Goal: Transaction & Acquisition: Purchase product/service

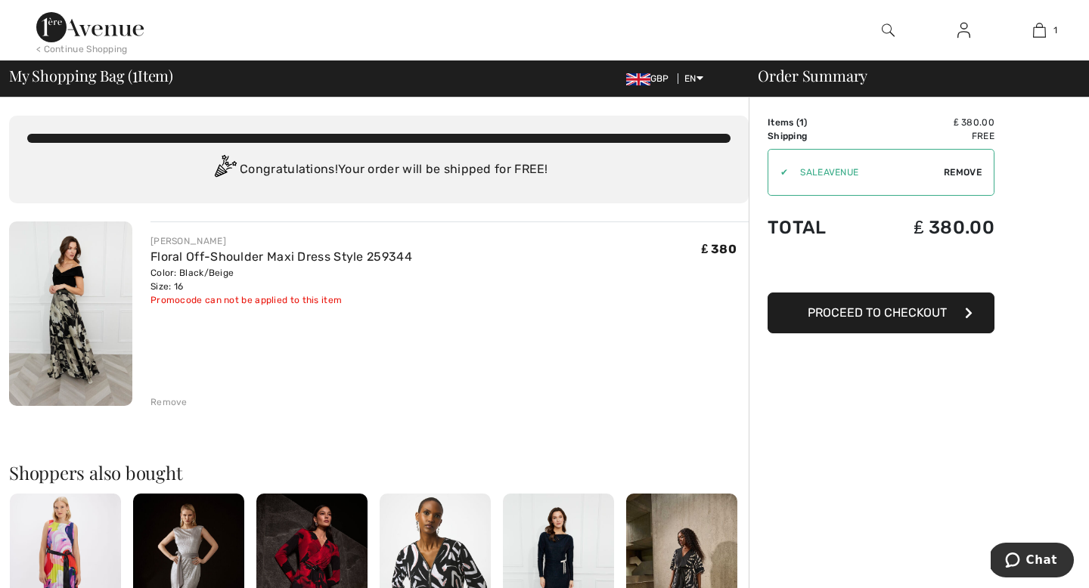
type input "SALEAVENUE"
type input "NEW15"
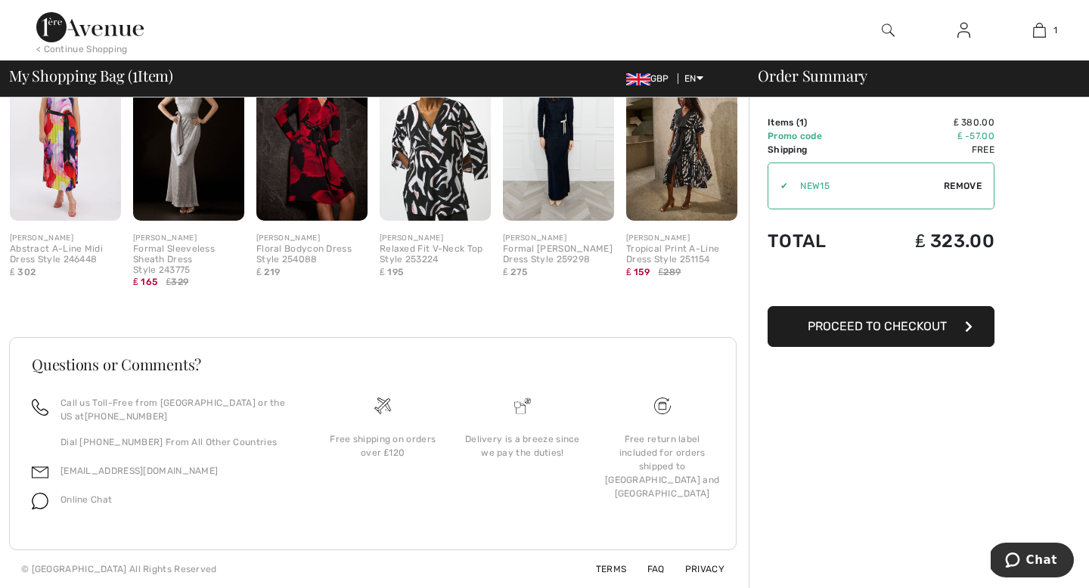
scroll to position [440, 0]
click at [616, 568] on link "Terms" at bounding box center [602, 569] width 49 height 11
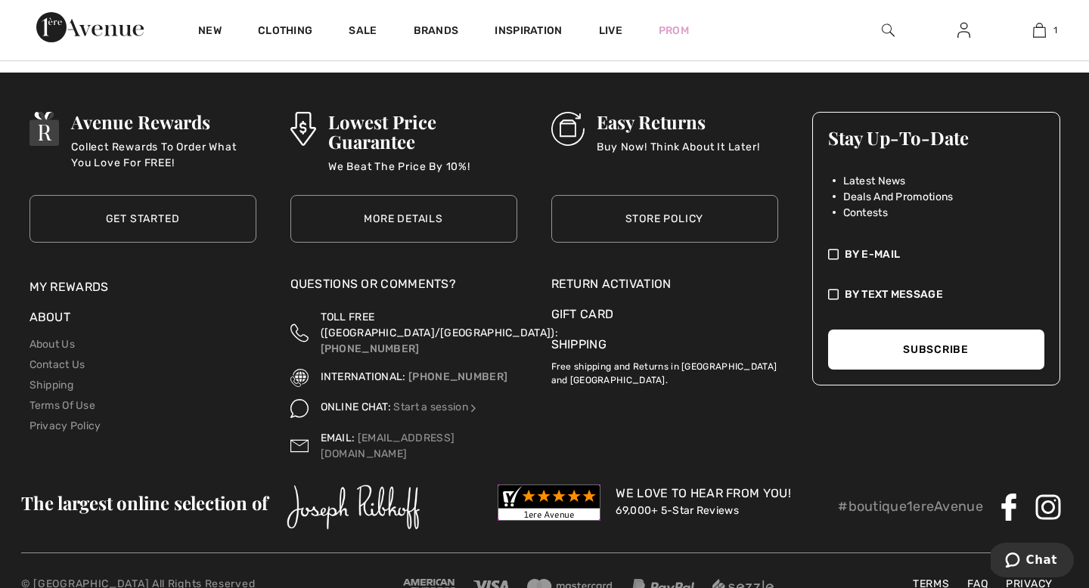
scroll to position [2246, 0]
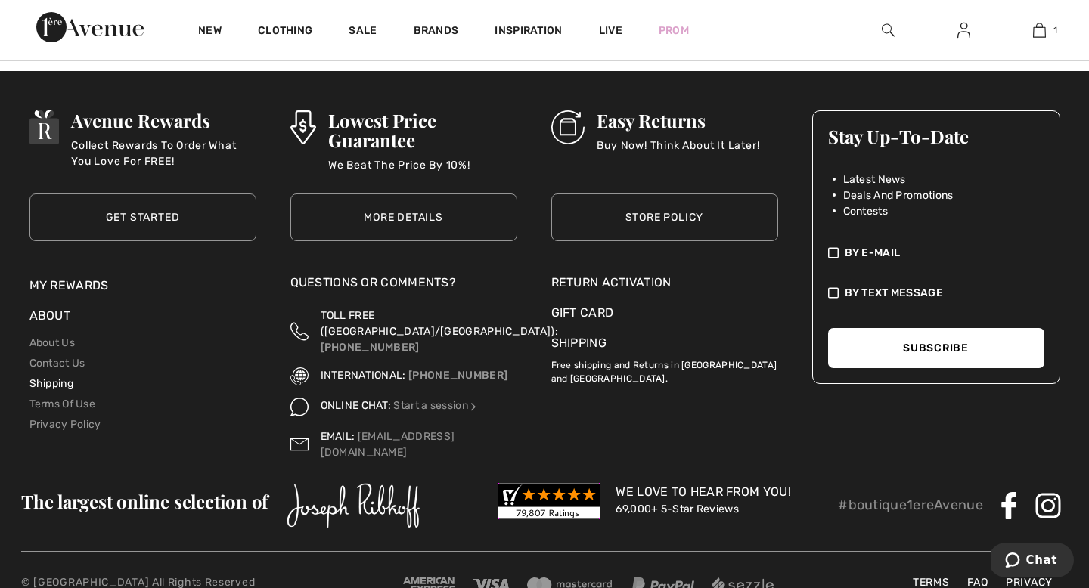
click at [64, 377] on link "Shipping" at bounding box center [51, 383] width 44 height 13
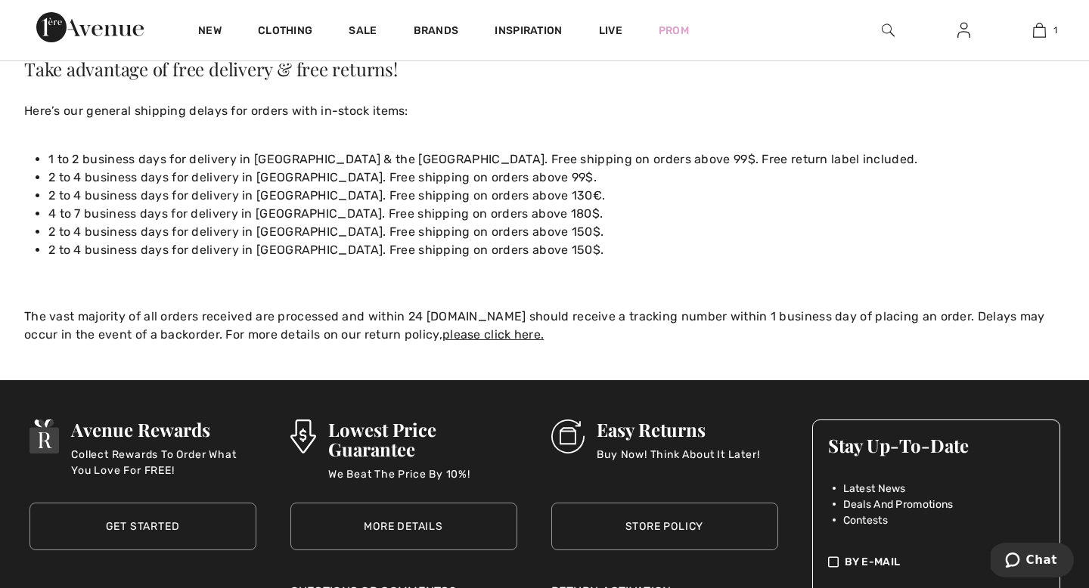
scroll to position [170, 0]
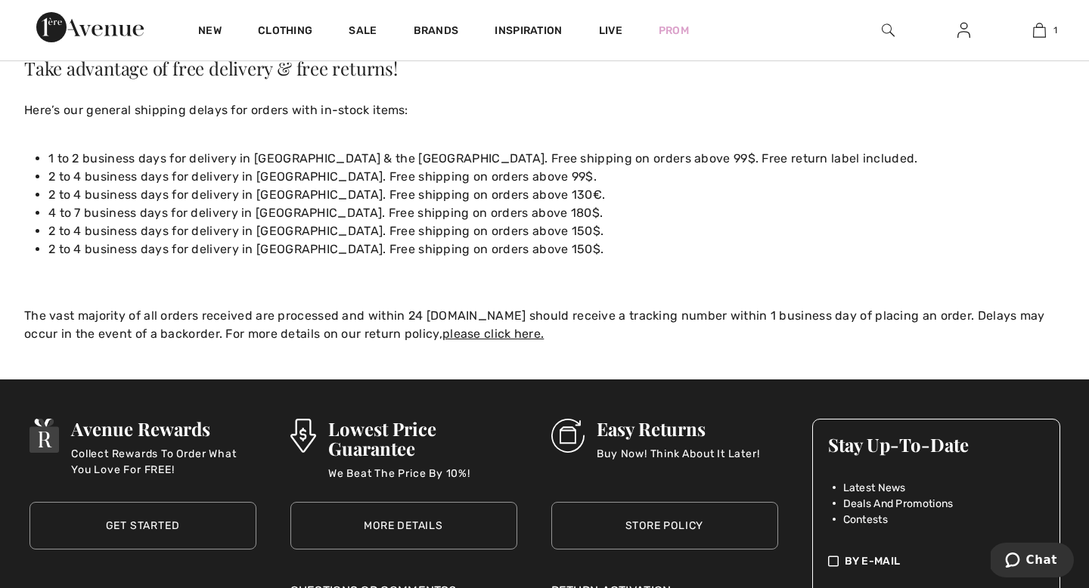
click at [645, 432] on h3 "Easy Returns" at bounding box center [678, 429] width 163 height 20
click at [645, 456] on p "Buy Now! Think About It Later!" at bounding box center [678, 461] width 163 height 30
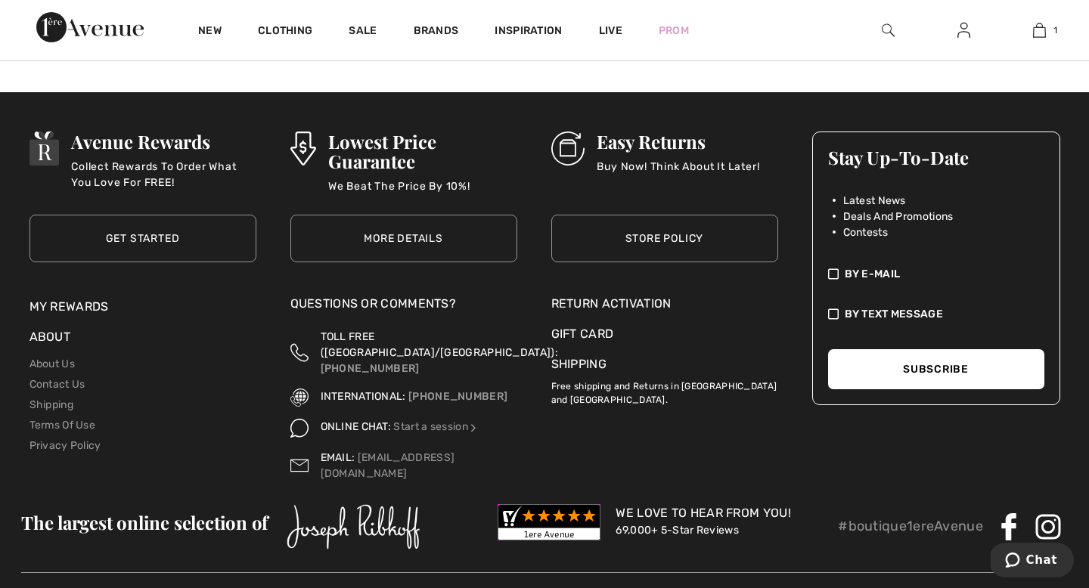
scroll to position [449, 0]
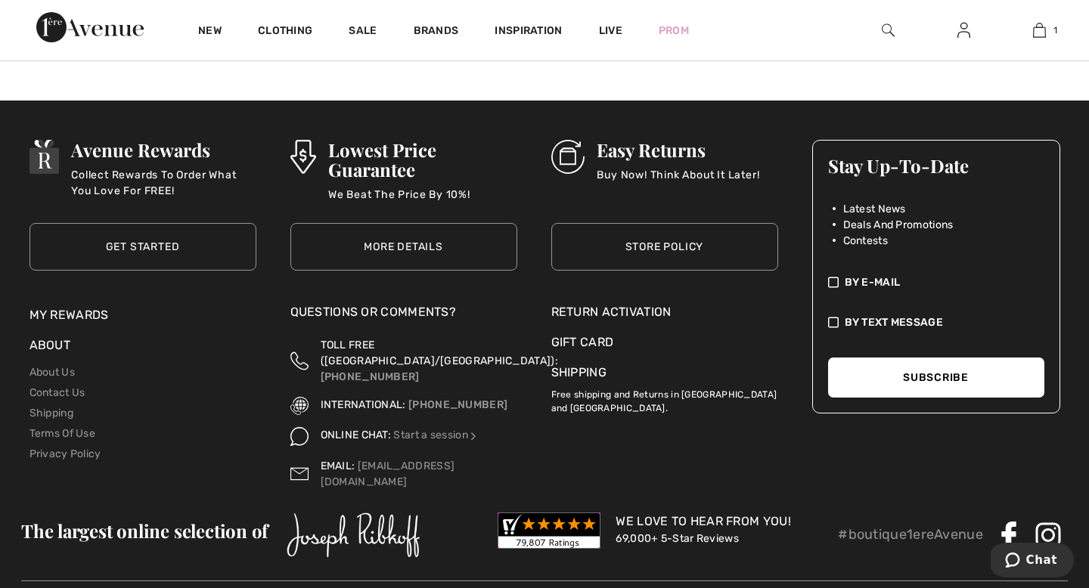
click at [669, 249] on link "Store Policy" at bounding box center [664, 247] width 227 height 48
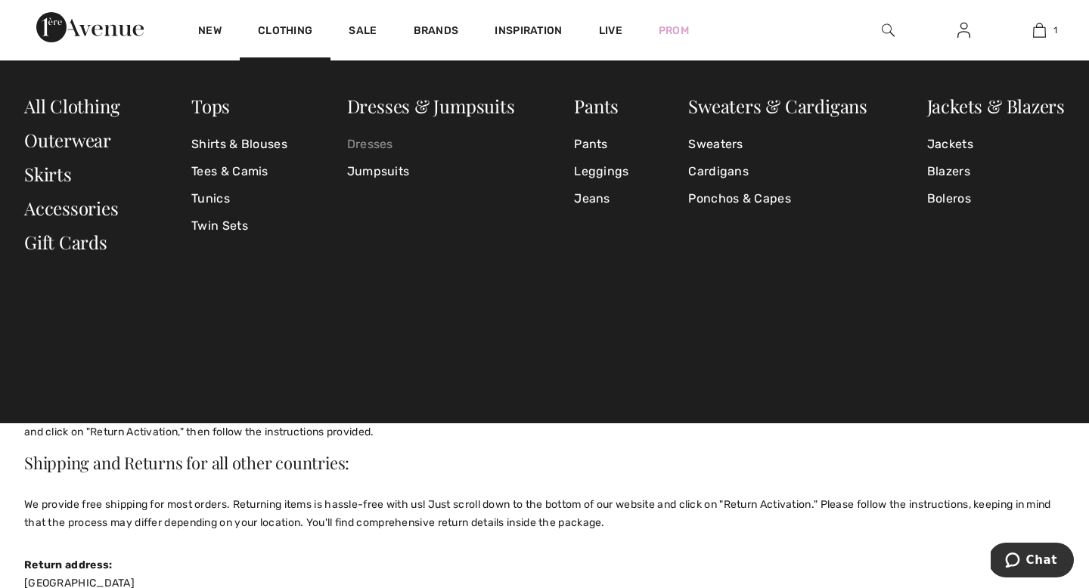
click at [383, 142] on link "Dresses" at bounding box center [431, 144] width 168 height 27
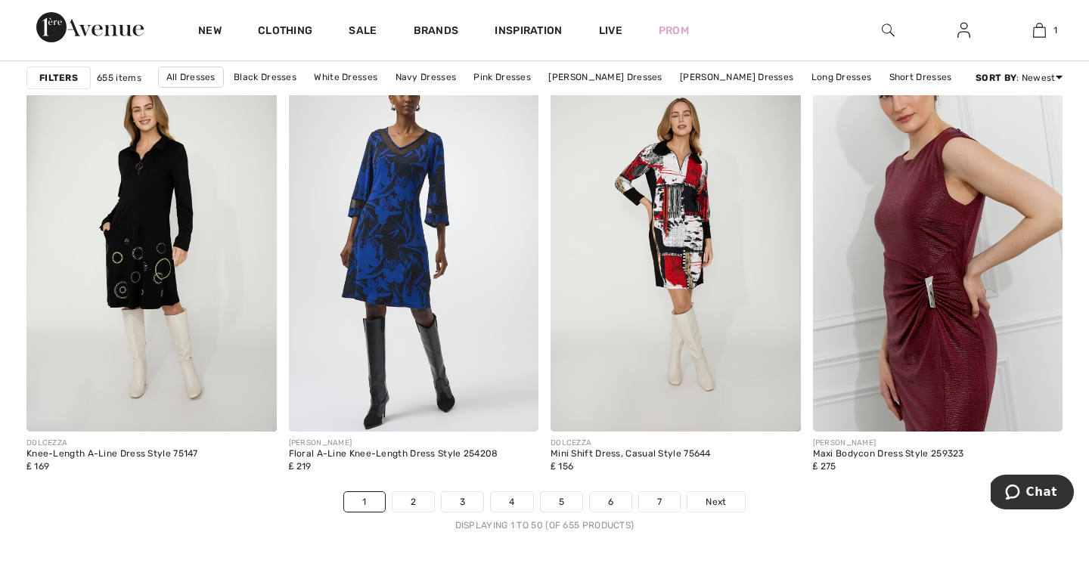
scroll to position [6714, 0]
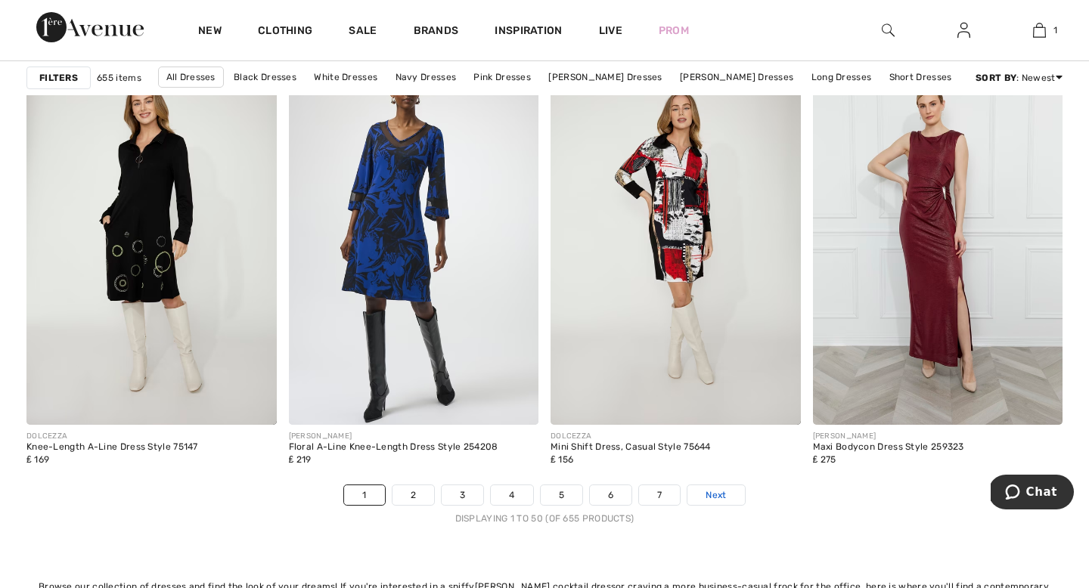
click at [720, 494] on span "Next" at bounding box center [716, 496] width 20 height 14
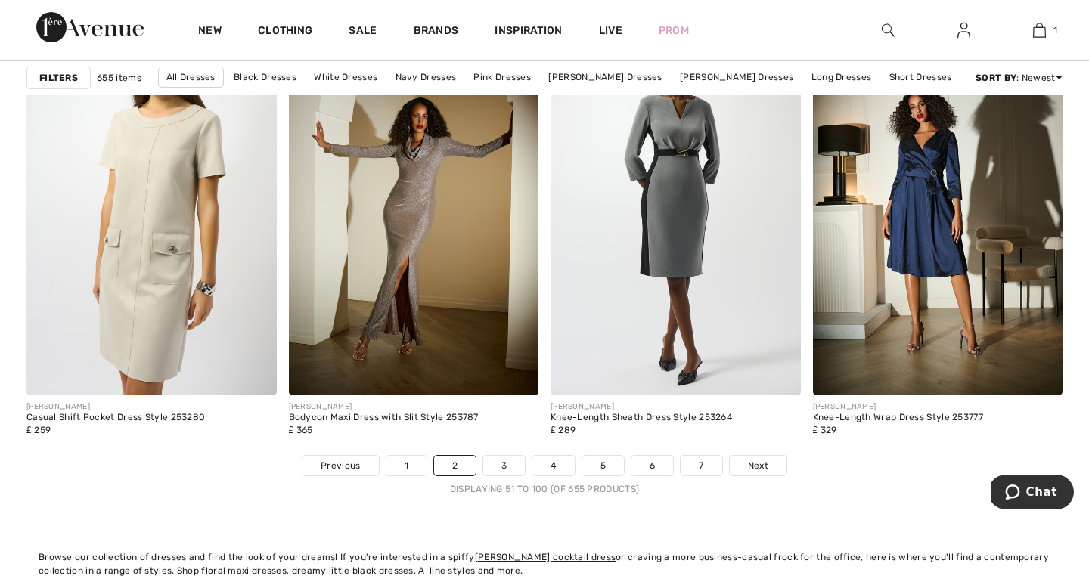
scroll to position [6750, 0]
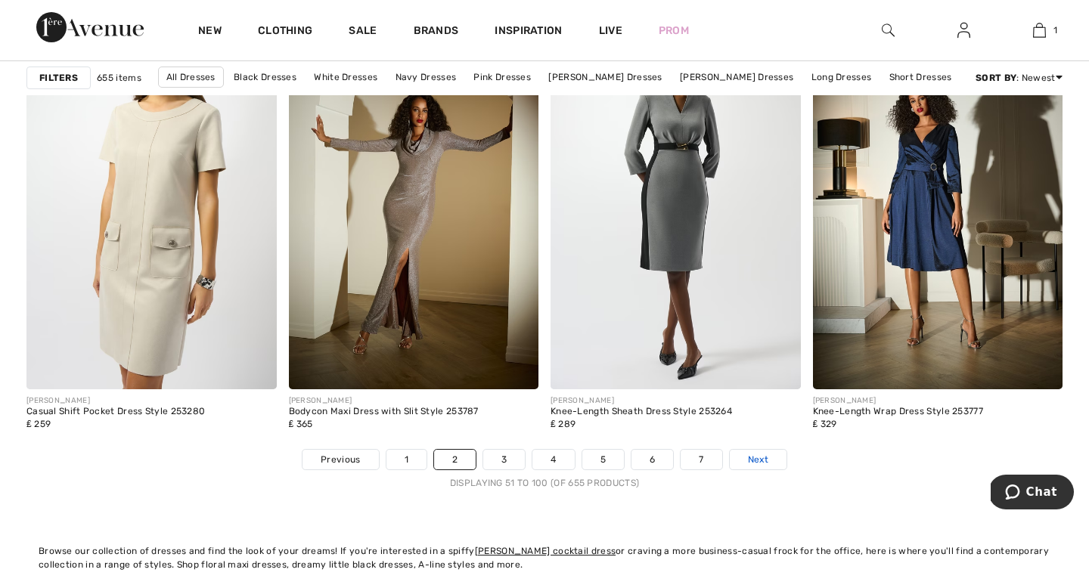
click at [749, 450] on link "Next" at bounding box center [758, 460] width 57 height 20
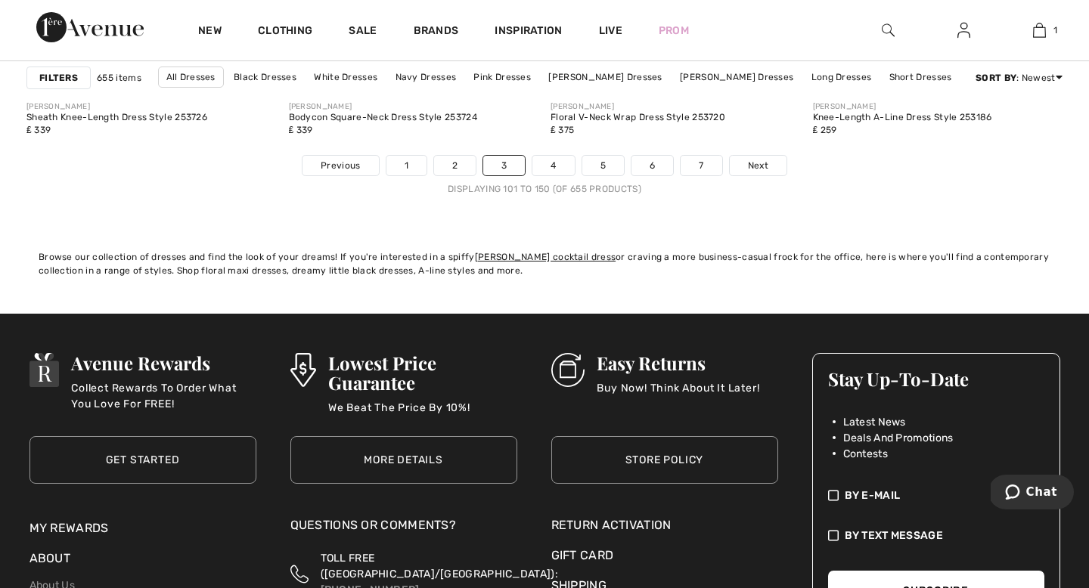
scroll to position [7035, 0]
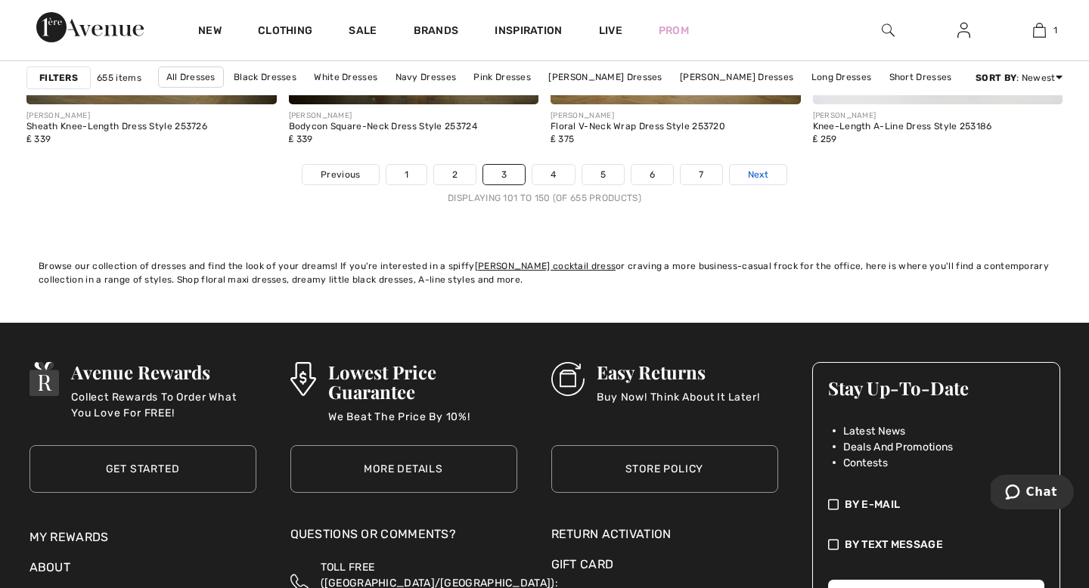
click at [755, 170] on span "Next" at bounding box center [758, 175] width 20 height 14
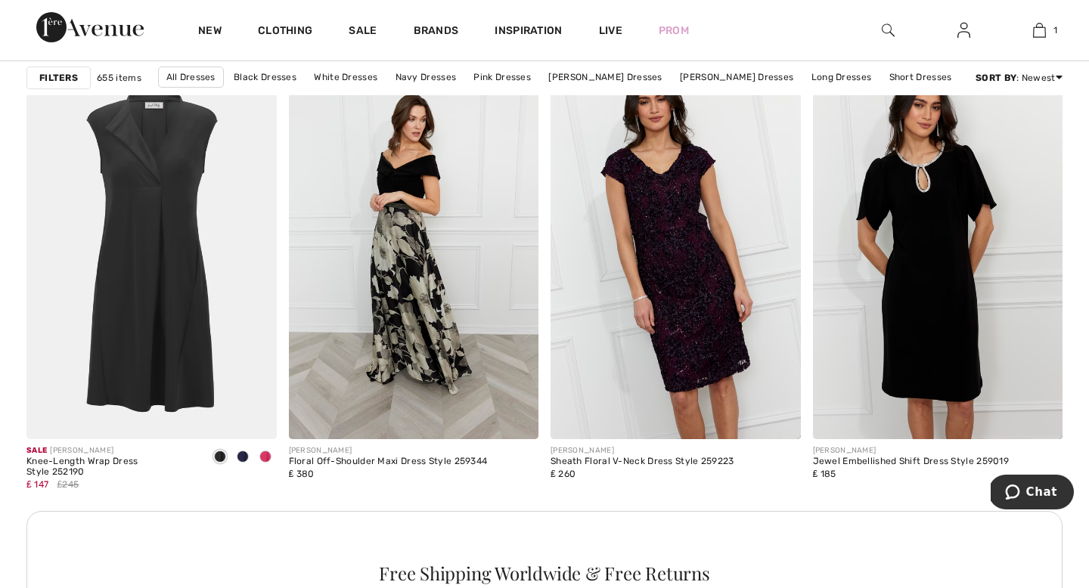
scroll to position [1568, 0]
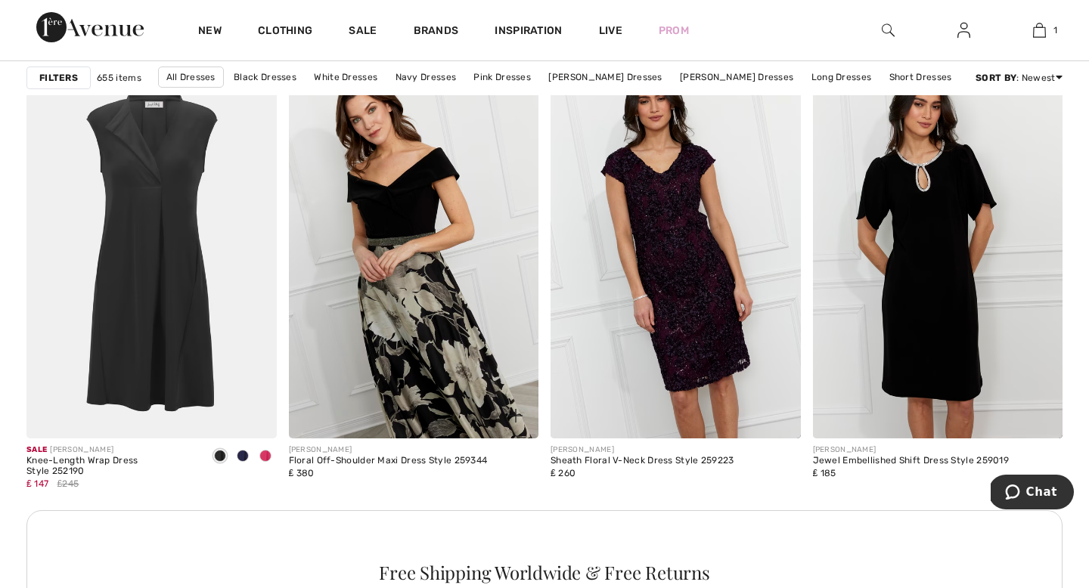
click at [412, 272] on img at bounding box center [414, 251] width 250 height 375
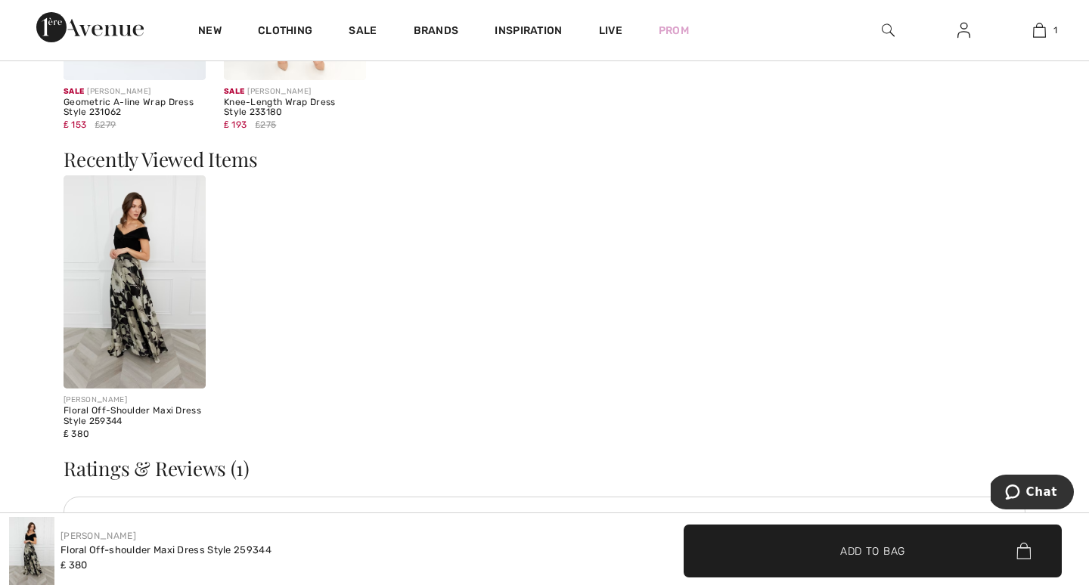
scroll to position [1500, 0]
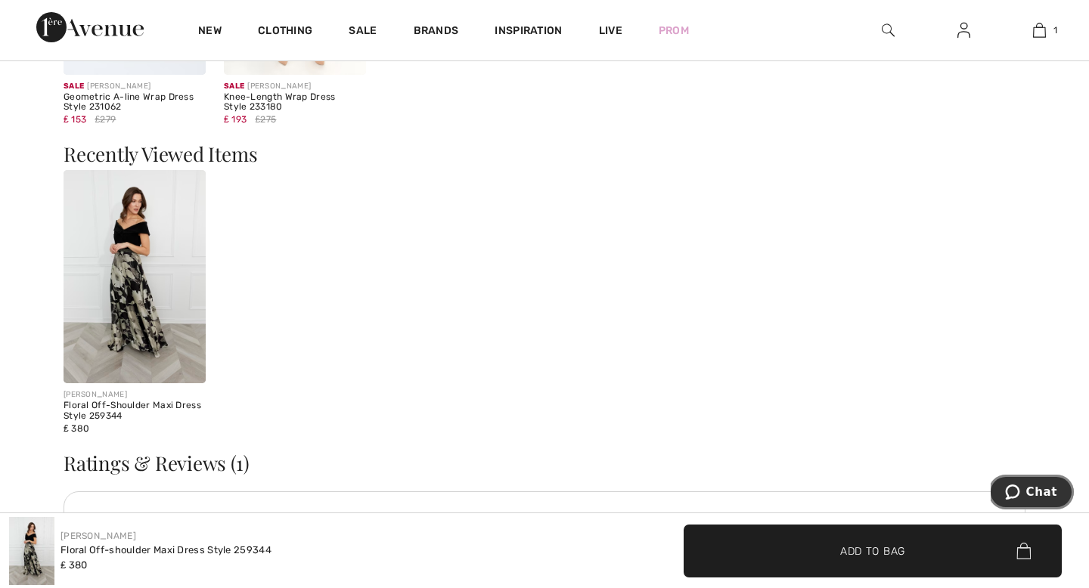
click at [1032, 490] on span "Chat" at bounding box center [1041, 493] width 31 height 14
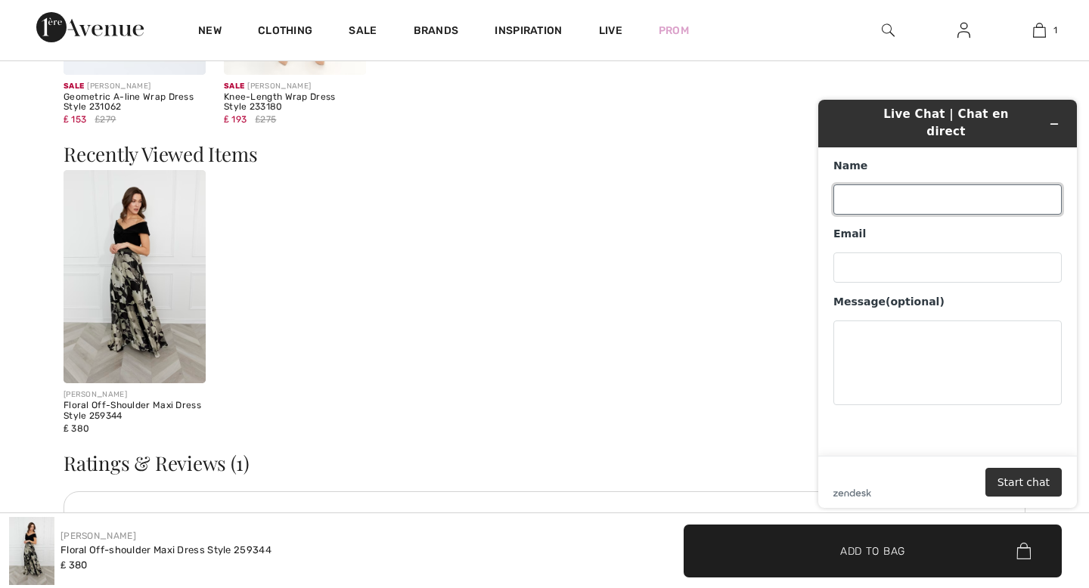
click at [909, 185] on input "Name" at bounding box center [948, 200] width 228 height 30
type input "Jane Berci"
type input "enquiries@glendaleview.co.uk"
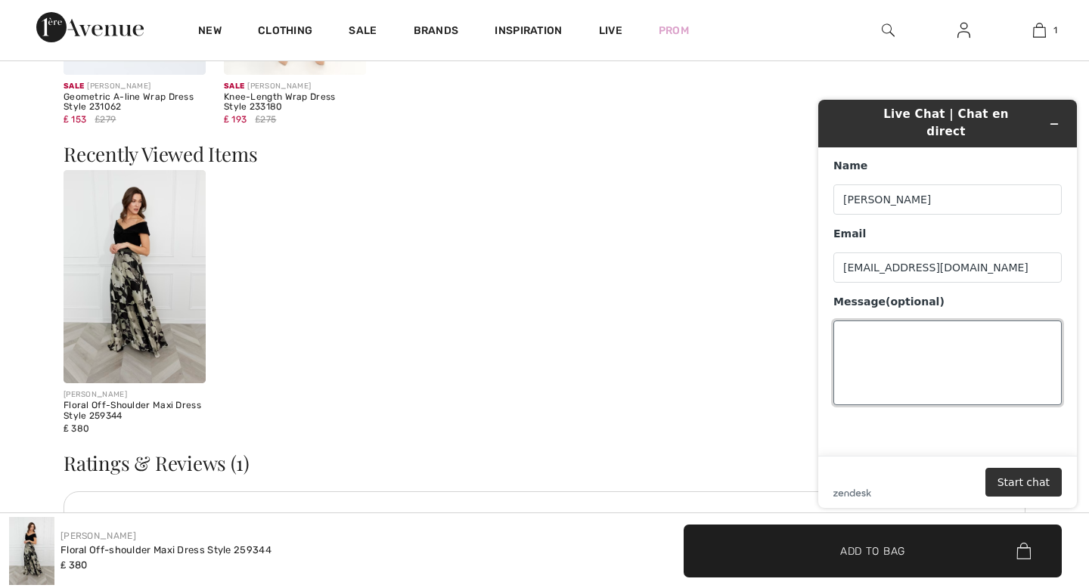
click at [904, 332] on textarea "Message (optional)" at bounding box center [948, 363] width 228 height 85
type textarea "H"
type textarea "Hi, Can you tell me what the returns policy is for items shipped to the UK"
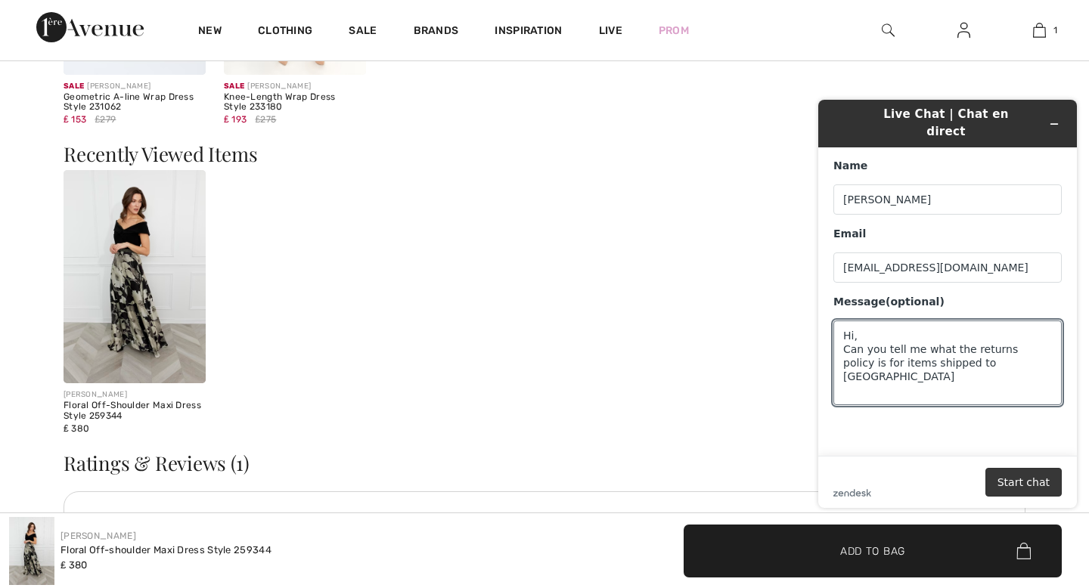
click at [1001, 471] on button "Start chat" at bounding box center [1024, 482] width 76 height 29
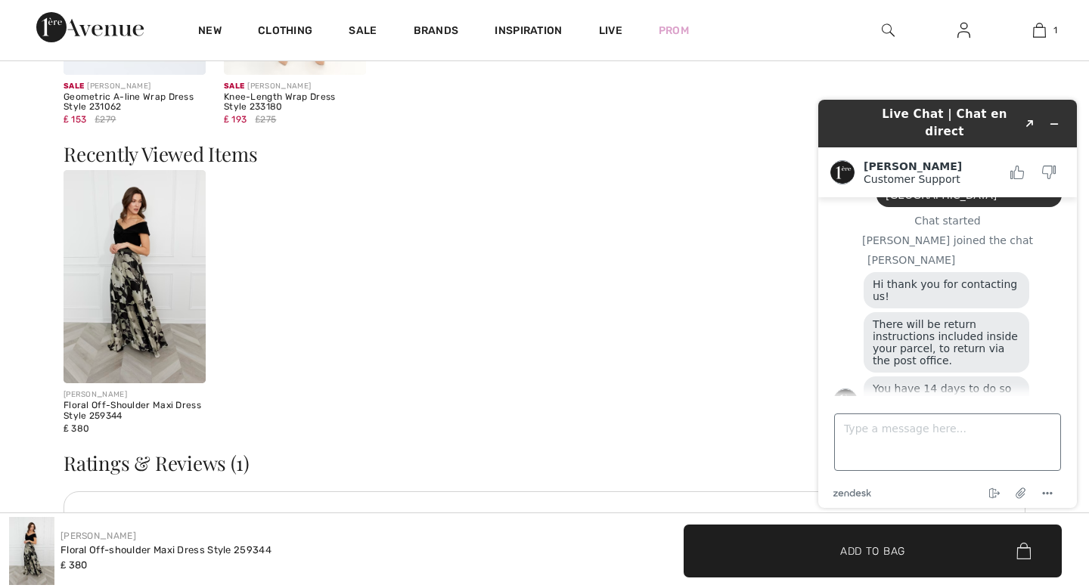
scroll to position [73, 0]
click at [898, 430] on textarea "Type a message here..." at bounding box center [947, 442] width 227 height 57
type textarea "I"
type textarea "Will I be charged?"
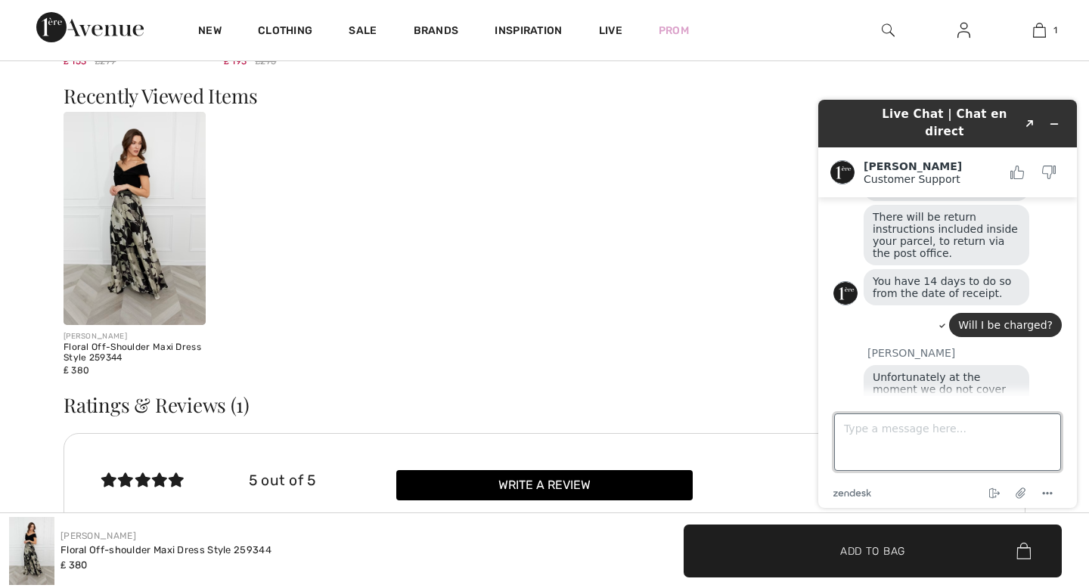
scroll to position [1559, 0]
click at [854, 427] on textarea "Type a message here..." at bounding box center [947, 442] width 227 height 57
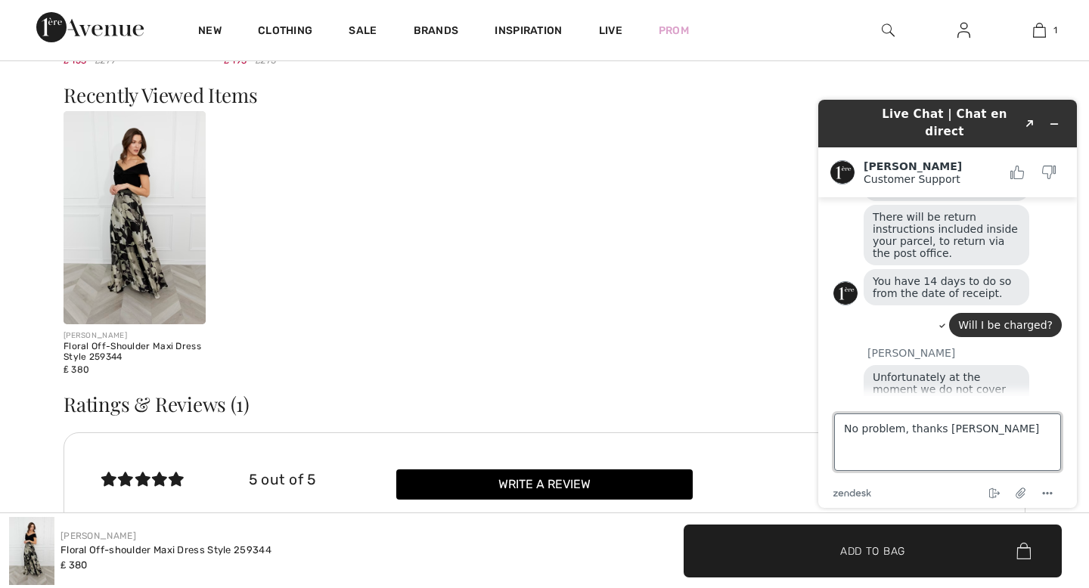
type textarea "No problem, thanks anyway"
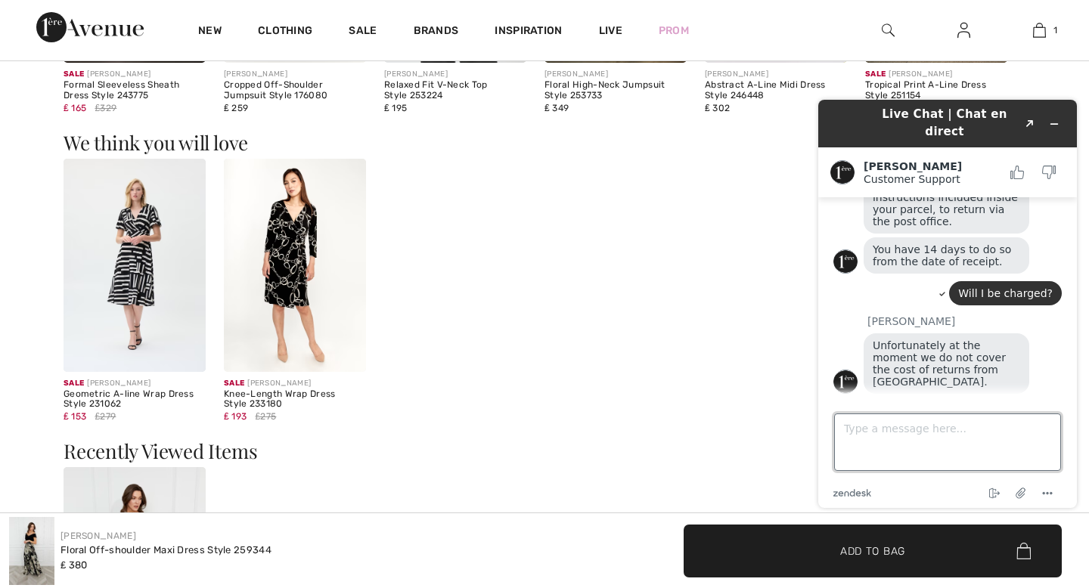
scroll to position [1202, 0]
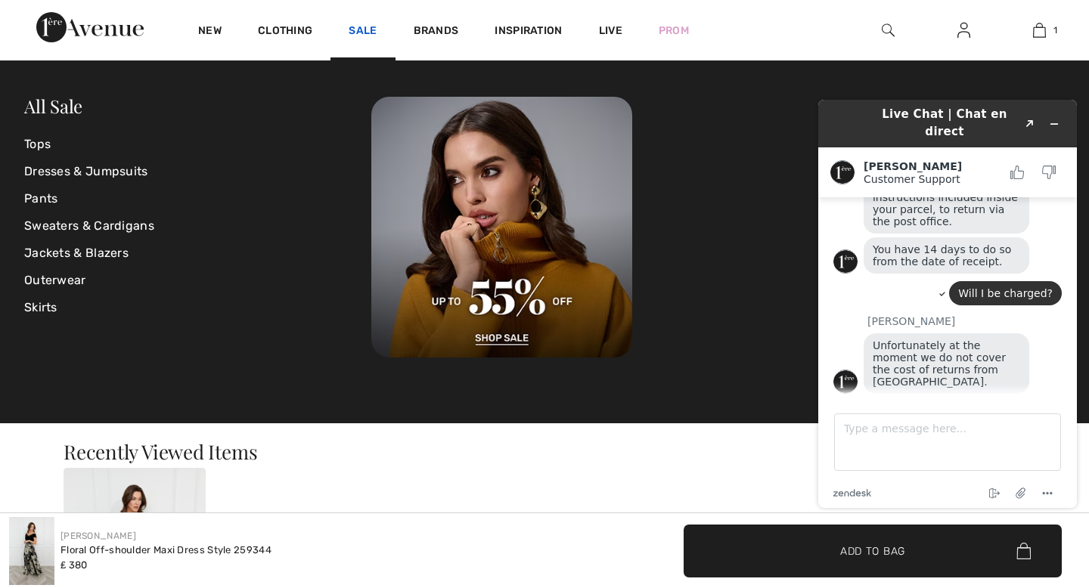
click at [361, 31] on link "Sale" at bounding box center [363, 32] width 28 height 16
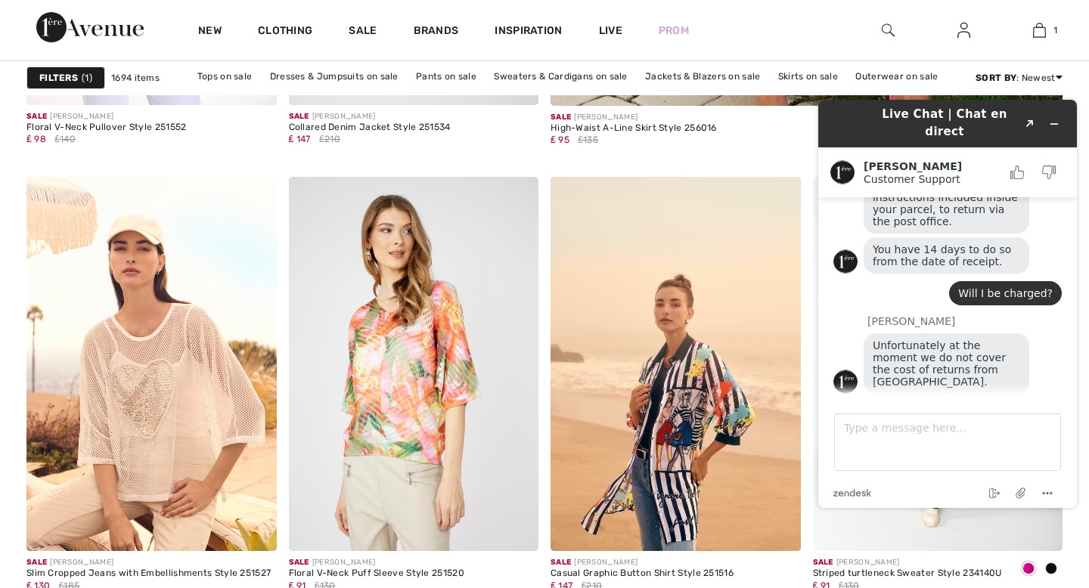
scroll to position [1107, 0]
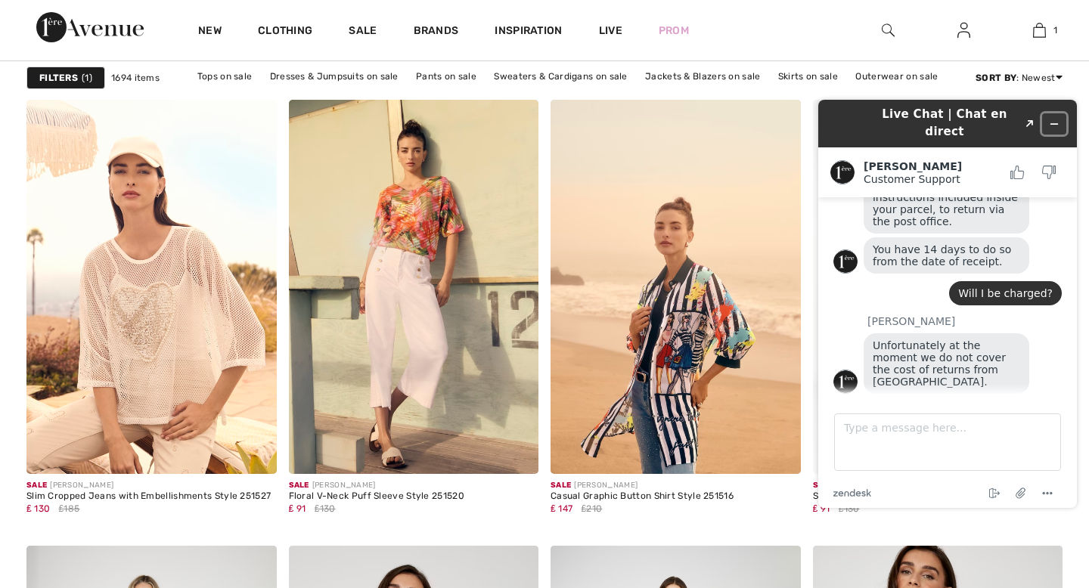
click at [1060, 113] on button "Minimize widget" at bounding box center [1054, 123] width 24 height 21
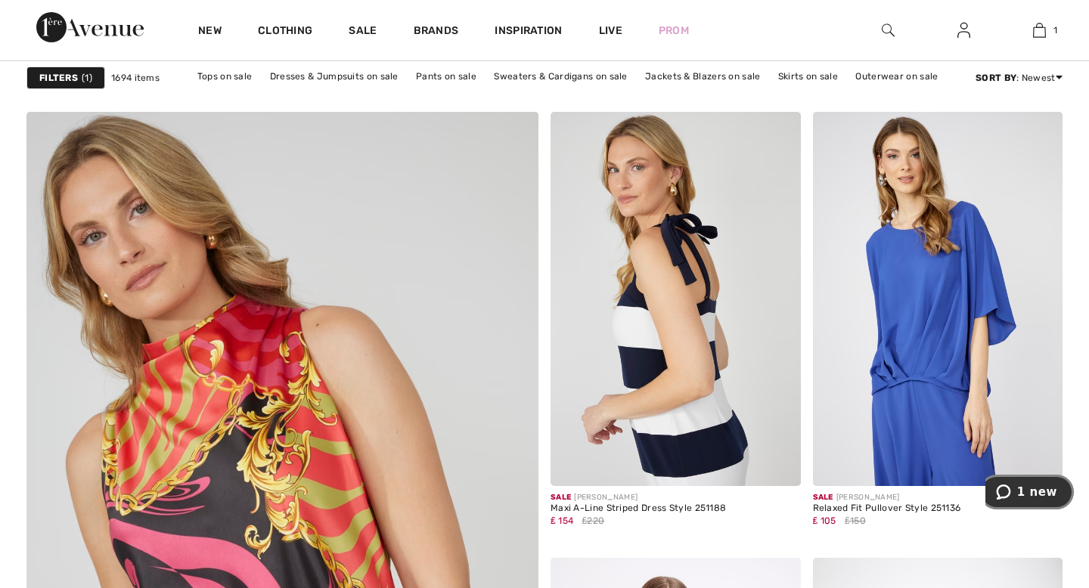
scroll to position [3716, 0]
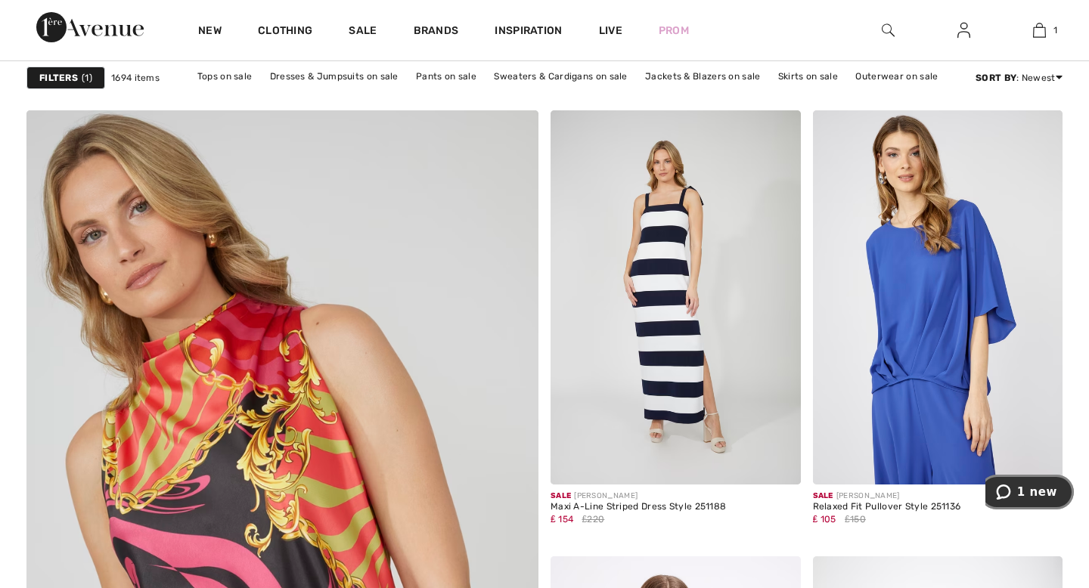
click at [1046, 493] on span "1 new" at bounding box center [1037, 493] width 40 height 14
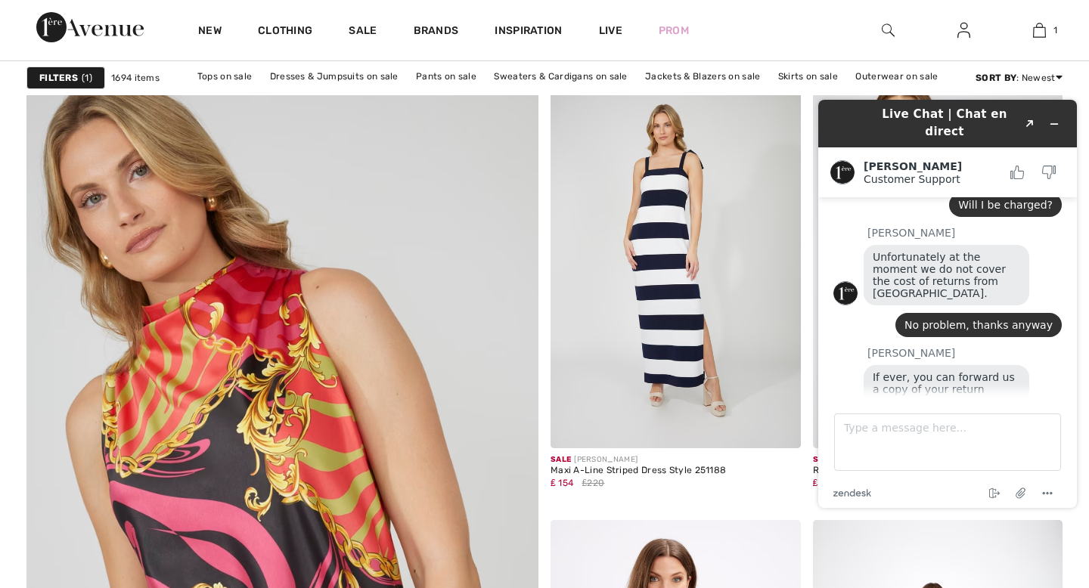
scroll to position [3753, 0]
click at [1057, 124] on icon "Minimize widget" at bounding box center [1054, 124] width 7 height 0
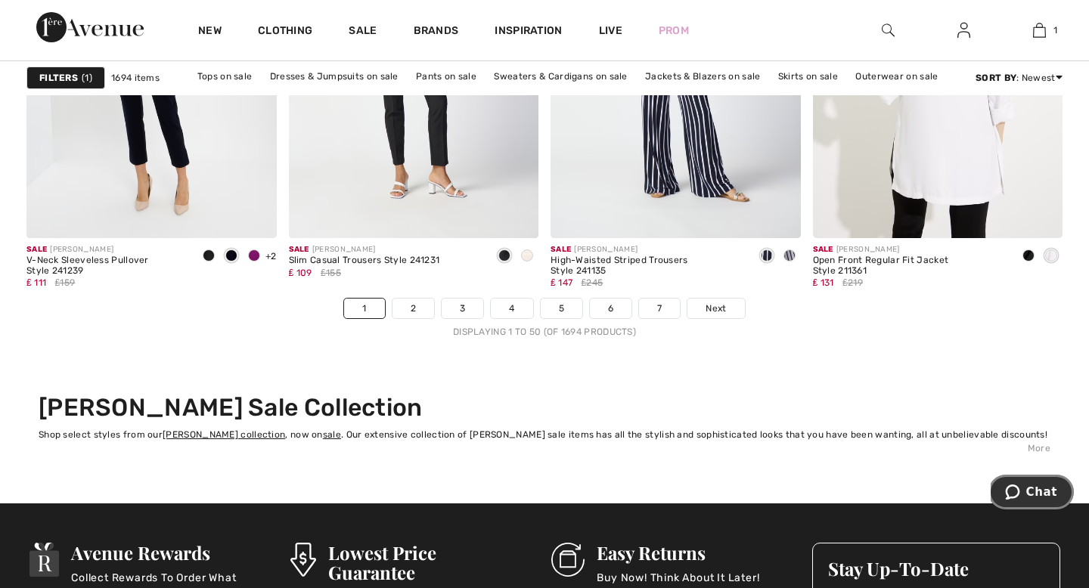
scroll to position [6930, 0]
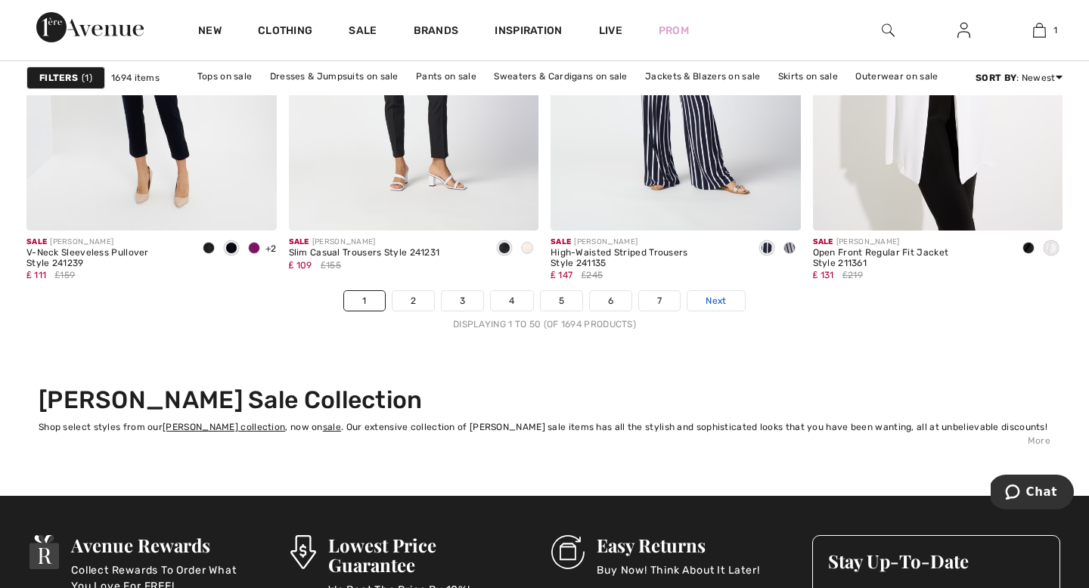
click at [725, 300] on span "Next" at bounding box center [716, 301] width 20 height 14
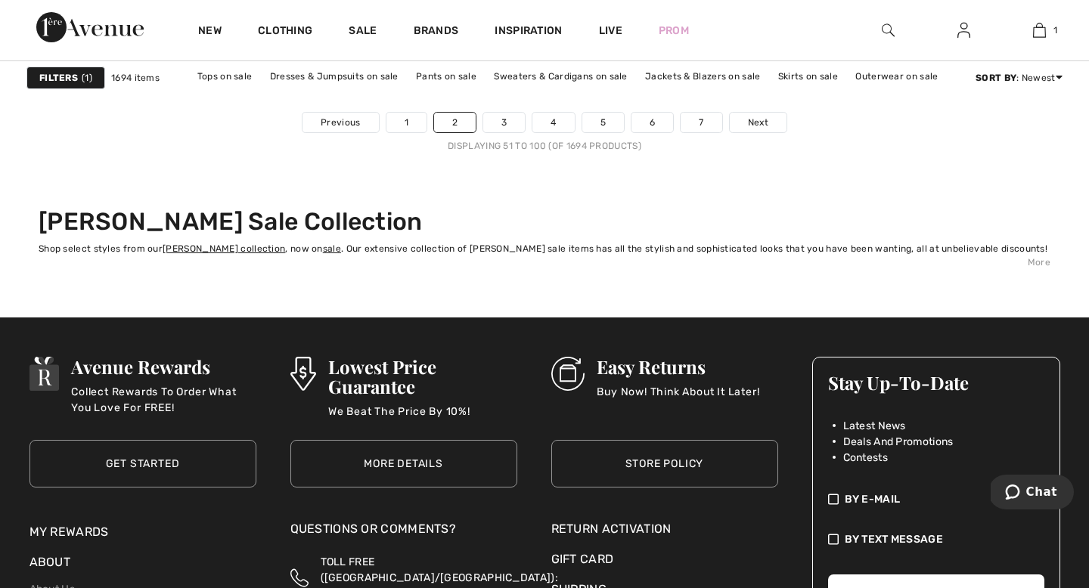
scroll to position [7110, 0]
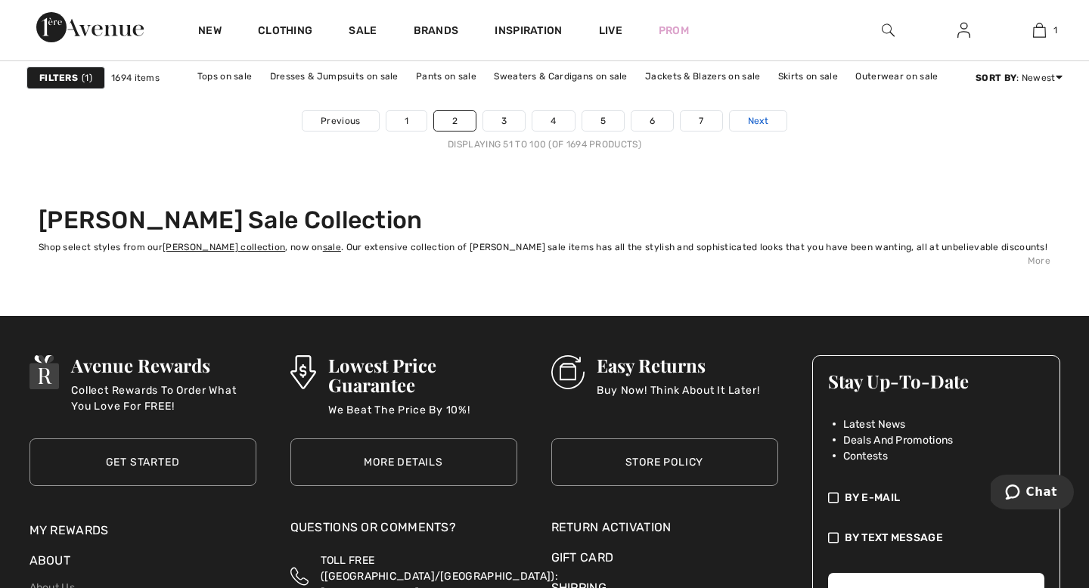
click at [762, 116] on span "Next" at bounding box center [758, 121] width 20 height 14
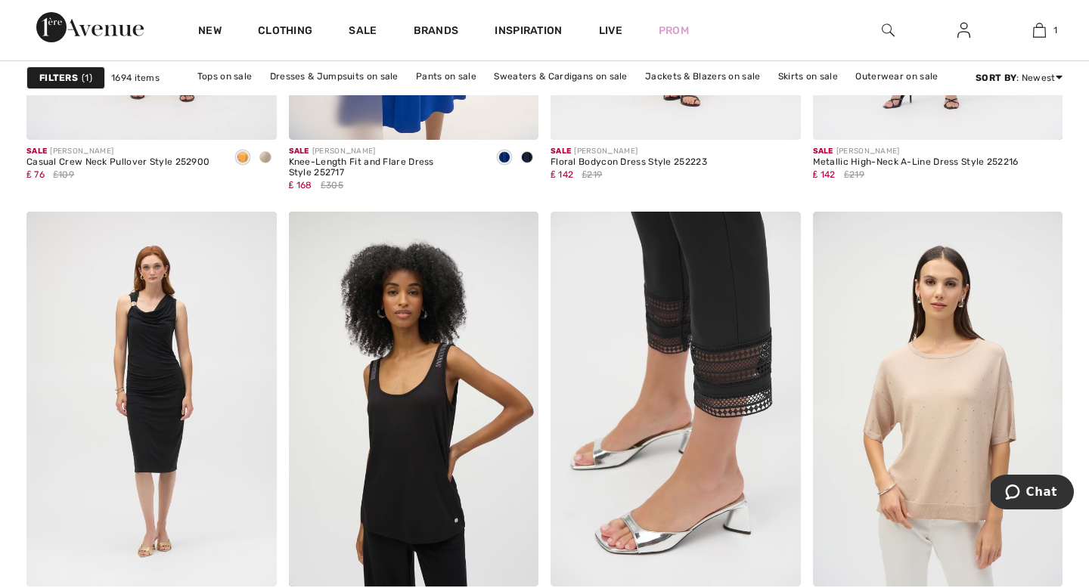
scroll to position [1417, 0]
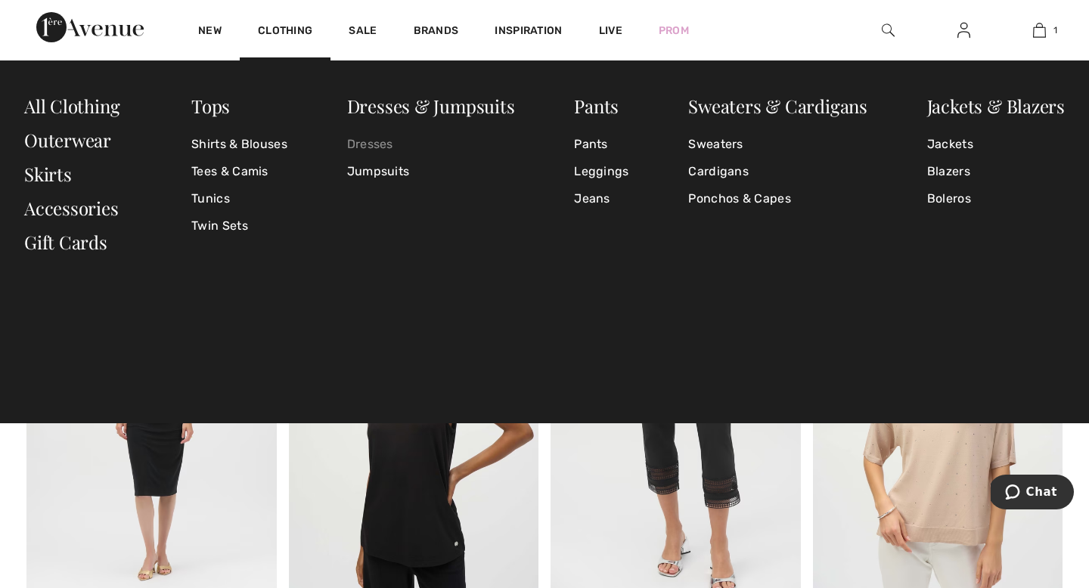
click at [376, 147] on link "Dresses" at bounding box center [431, 144] width 168 height 27
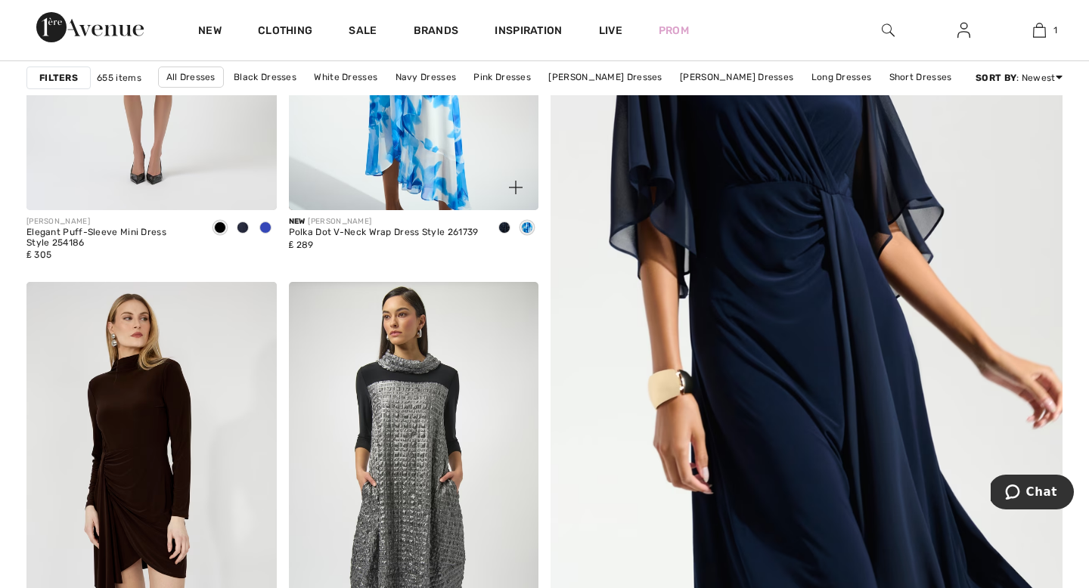
scroll to position [453, 0]
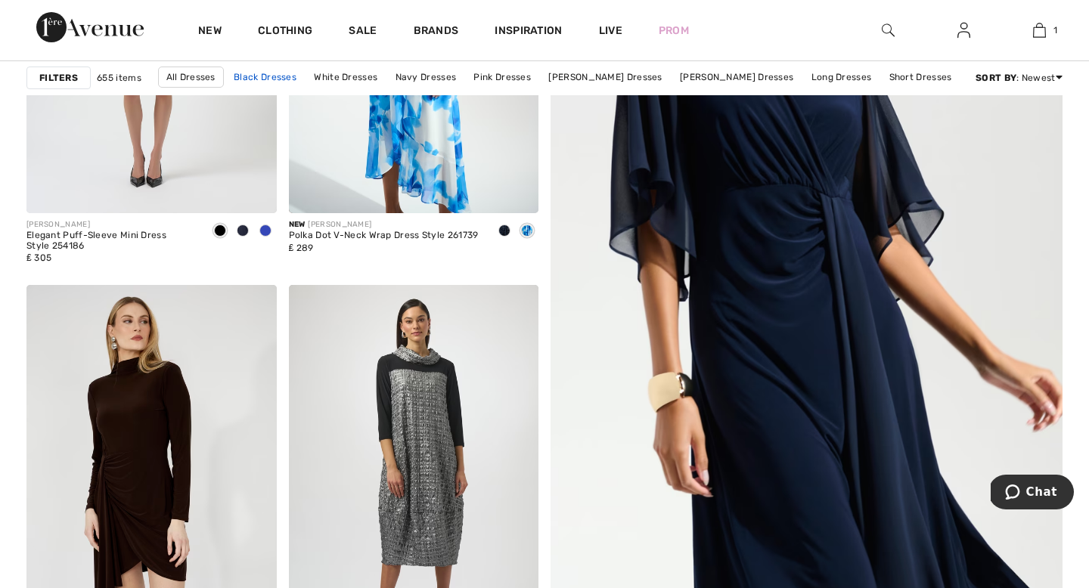
click at [297, 77] on link "Black Dresses" at bounding box center [265, 77] width 78 height 20
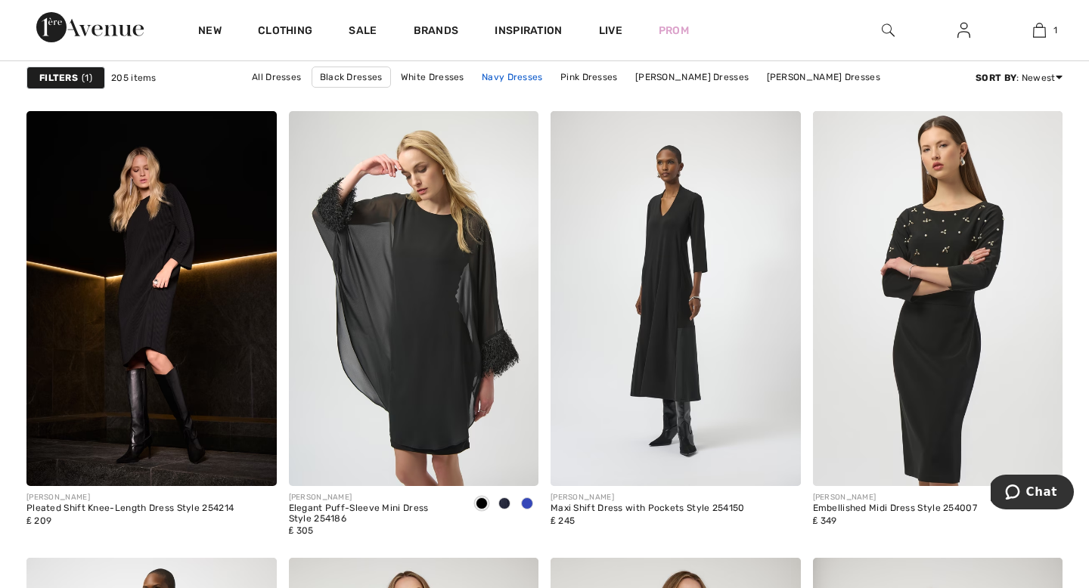
scroll to position [2141, 0]
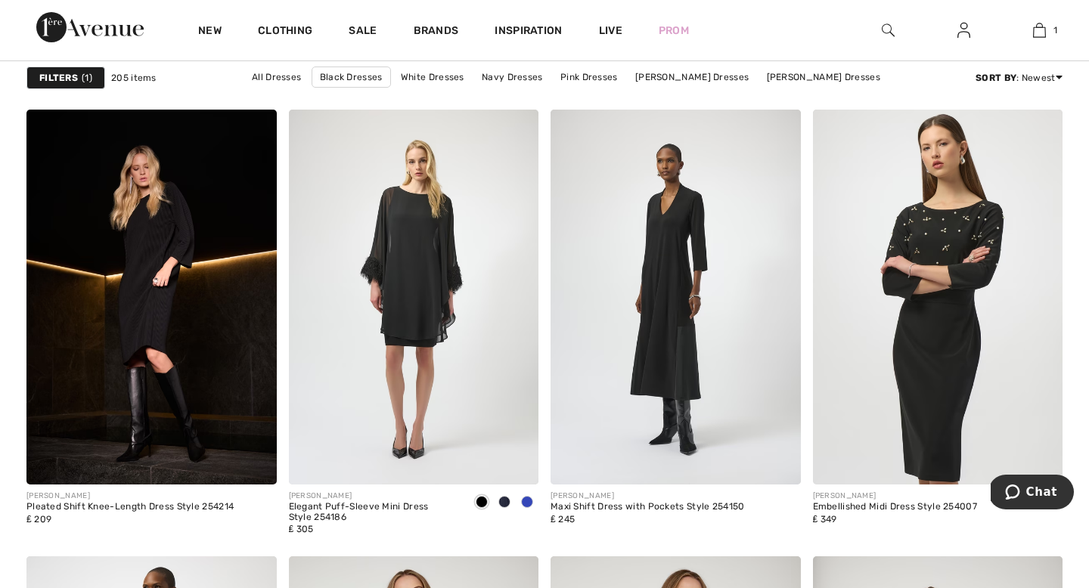
click at [83, 76] on span "1" at bounding box center [87, 78] width 11 height 14
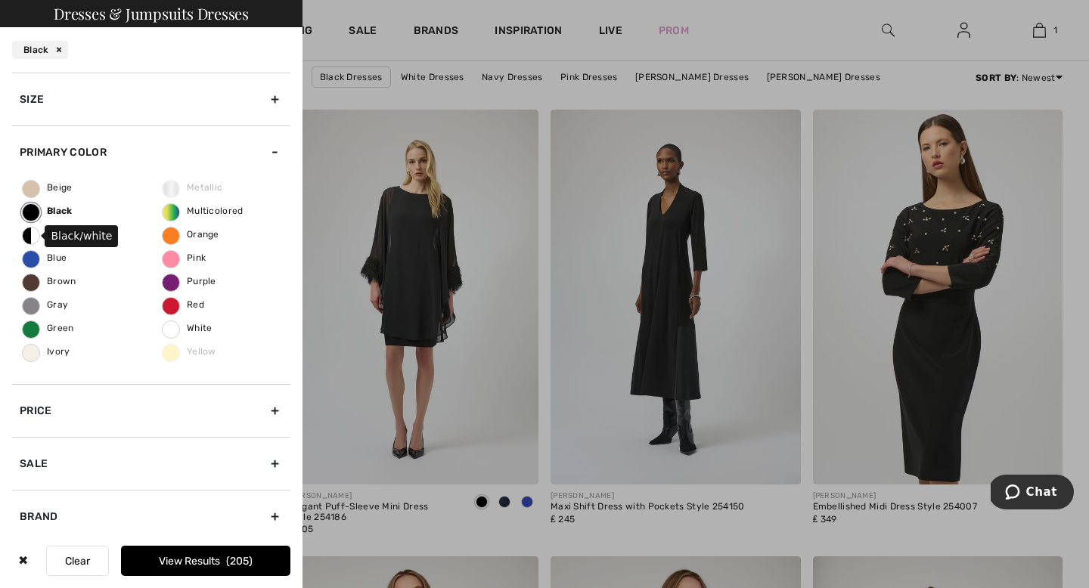
click at [29, 231] on span "Black/white" at bounding box center [62, 234] width 79 height 11
click at [0, 0] on input "Black/white" at bounding box center [0, 0] width 0 height 0
click at [32, 286] on span "Brown" at bounding box center [50, 281] width 54 height 11
click at [0, 0] on input "Brown" at bounding box center [0, 0] width 0 height 0
click at [33, 328] on span "Green" at bounding box center [48, 328] width 51 height 11
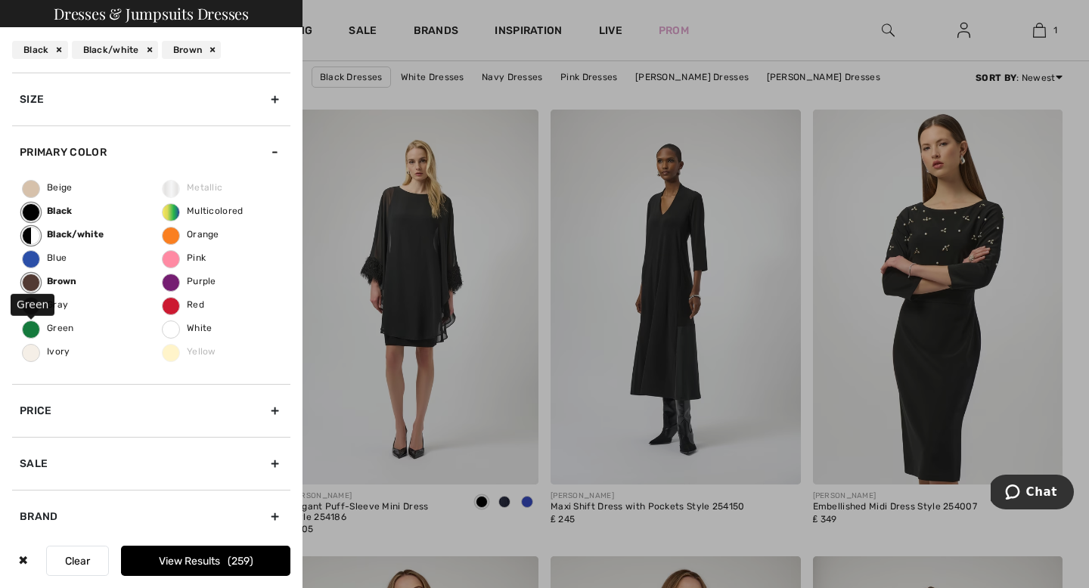
click at [0, 0] on input "Green" at bounding box center [0, 0] width 0 height 0
click at [213, 557] on button "View Results 298" at bounding box center [205, 561] width 169 height 30
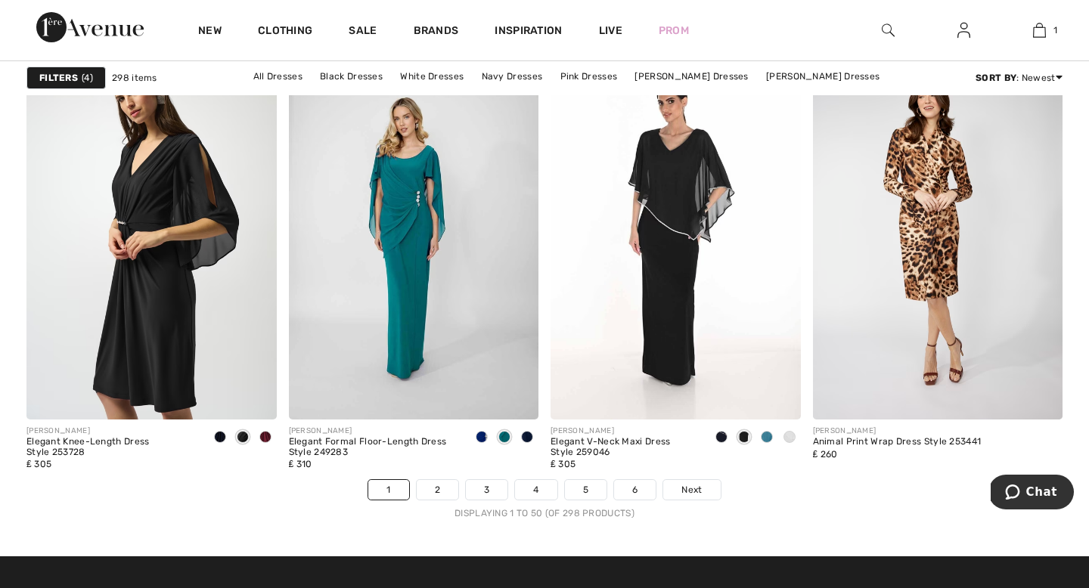
scroll to position [6712, 0]
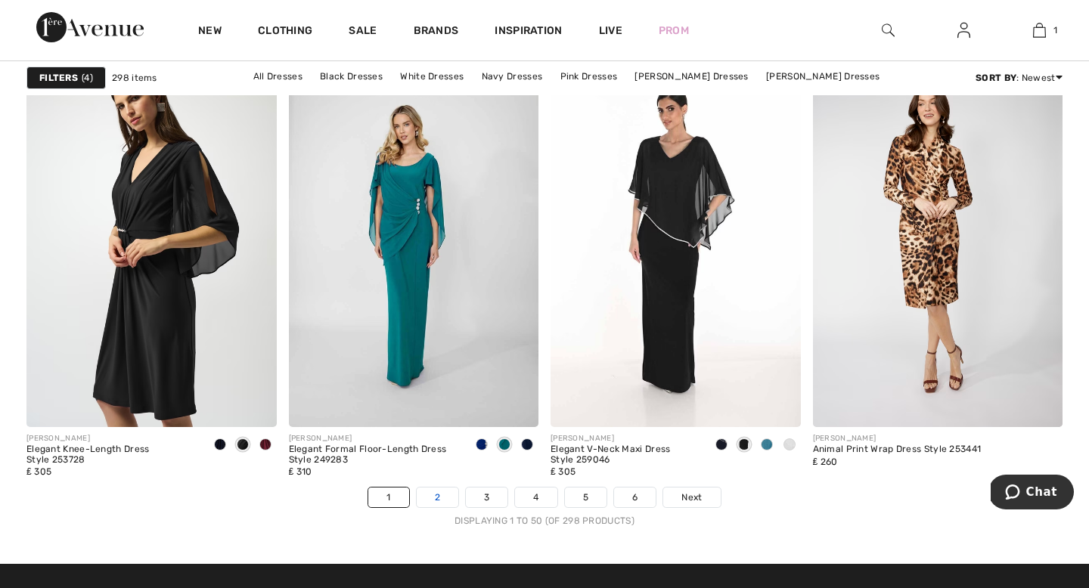
click at [427, 495] on link "2" at bounding box center [438, 498] width 42 height 20
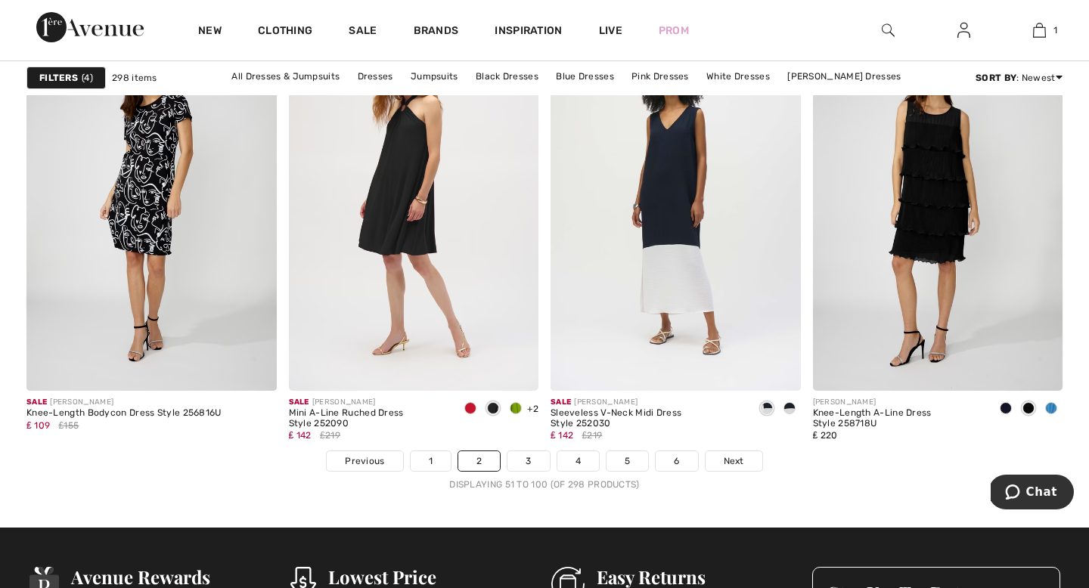
scroll to position [6755, 0]
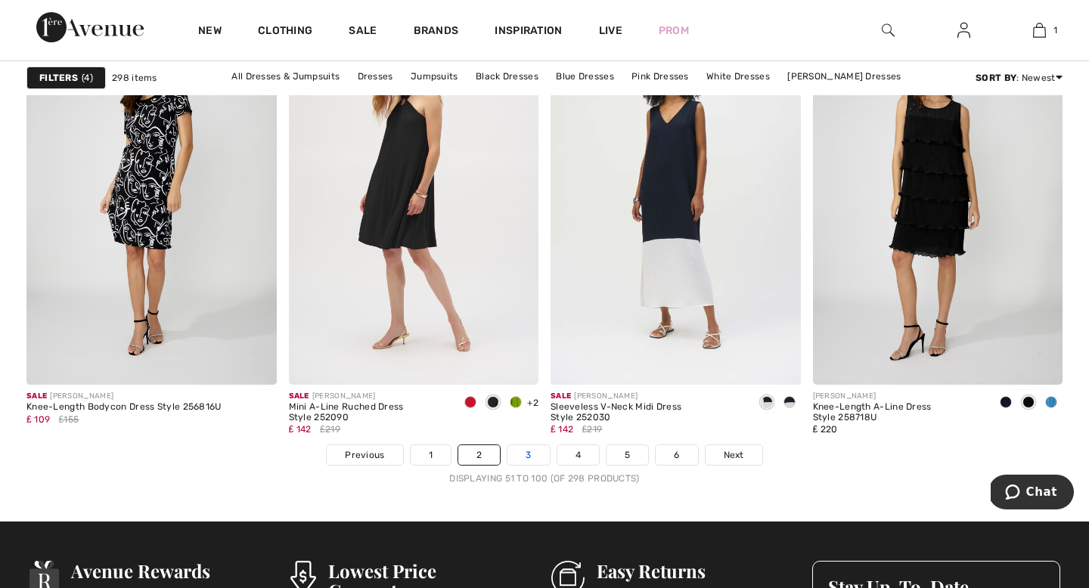
click at [529, 449] on link "3" at bounding box center [529, 456] width 42 height 20
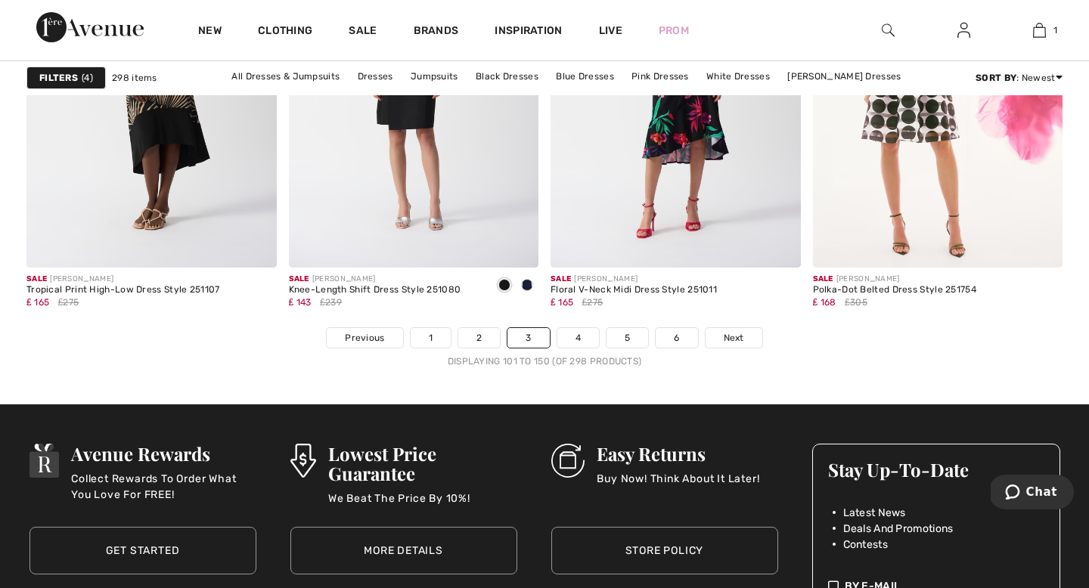
scroll to position [6874, 0]
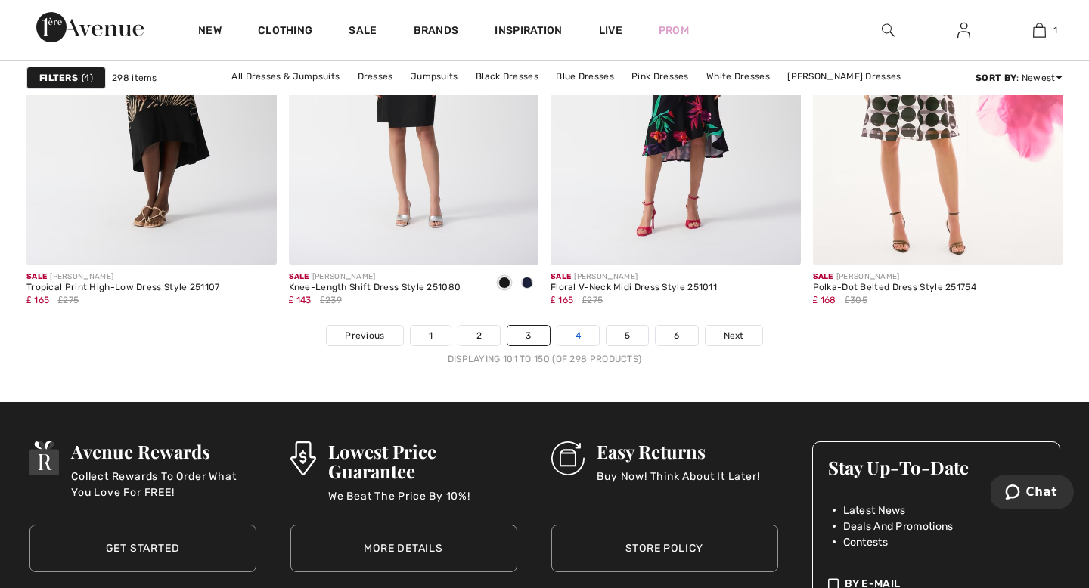
click at [583, 333] on link "4" at bounding box center [578, 336] width 42 height 20
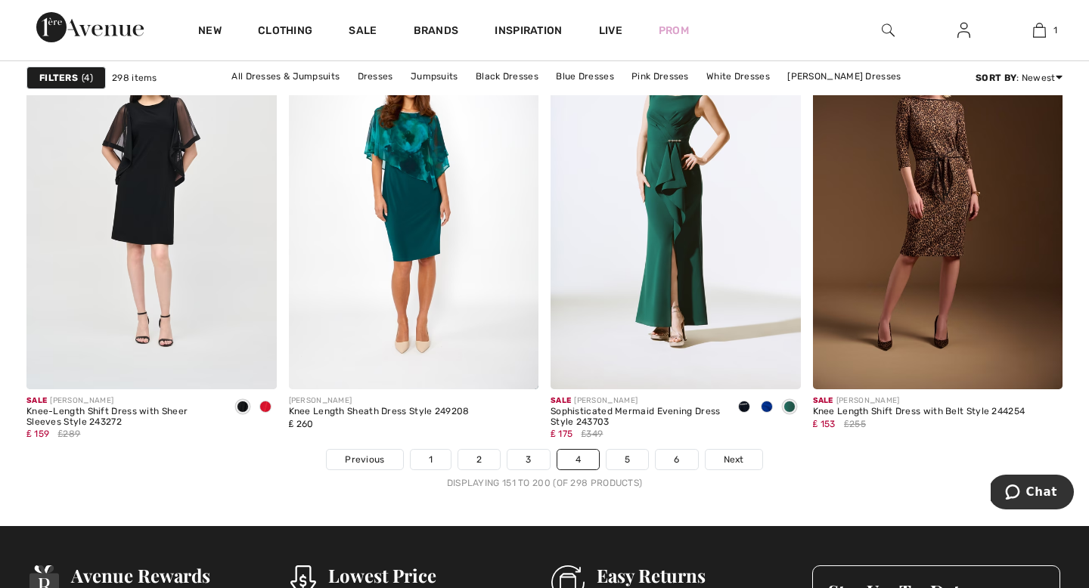
scroll to position [6752, 0]
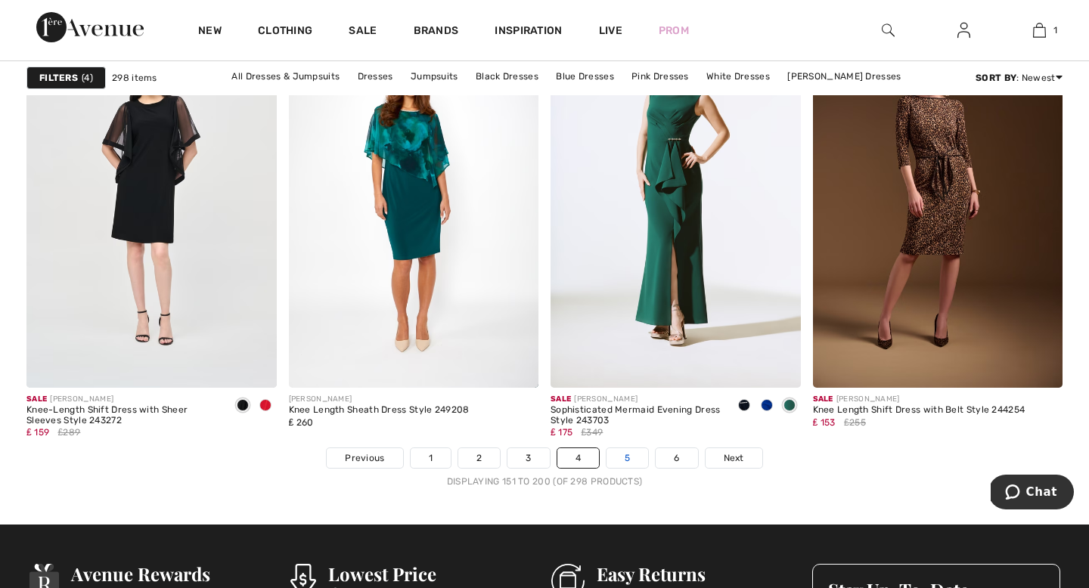
click at [620, 457] on link "5" at bounding box center [628, 459] width 42 height 20
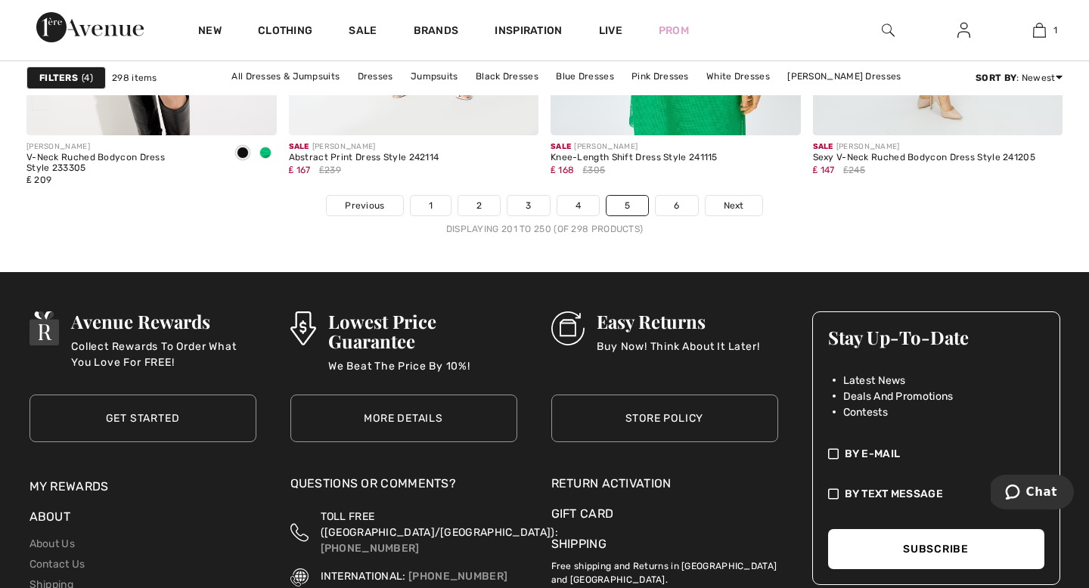
scroll to position [7008, 0]
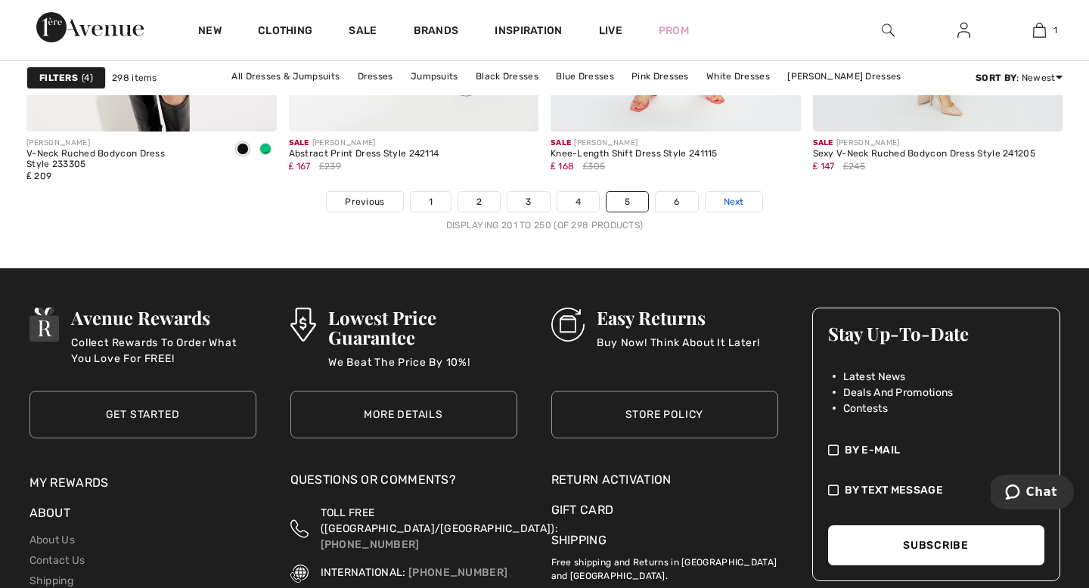
click at [727, 199] on span "Next" at bounding box center [734, 202] width 20 height 14
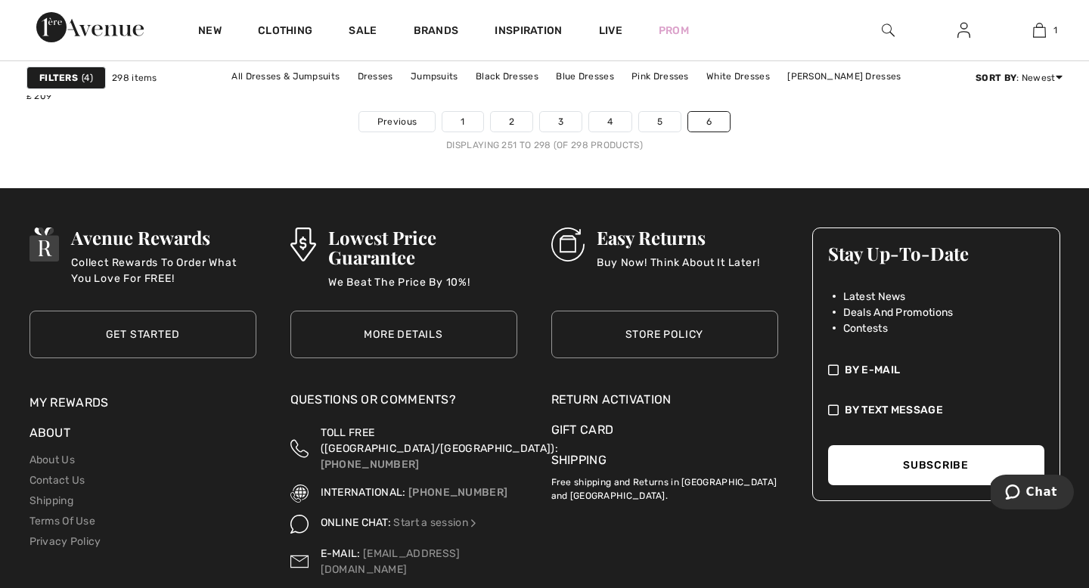
scroll to position [7096, 0]
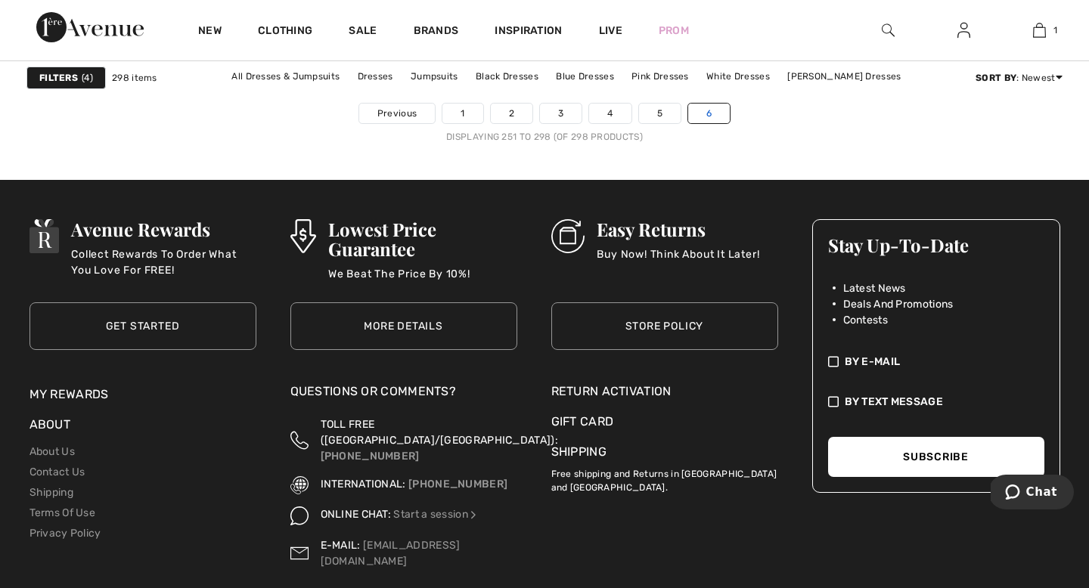
click at [712, 116] on link "6" at bounding box center [709, 114] width 42 height 20
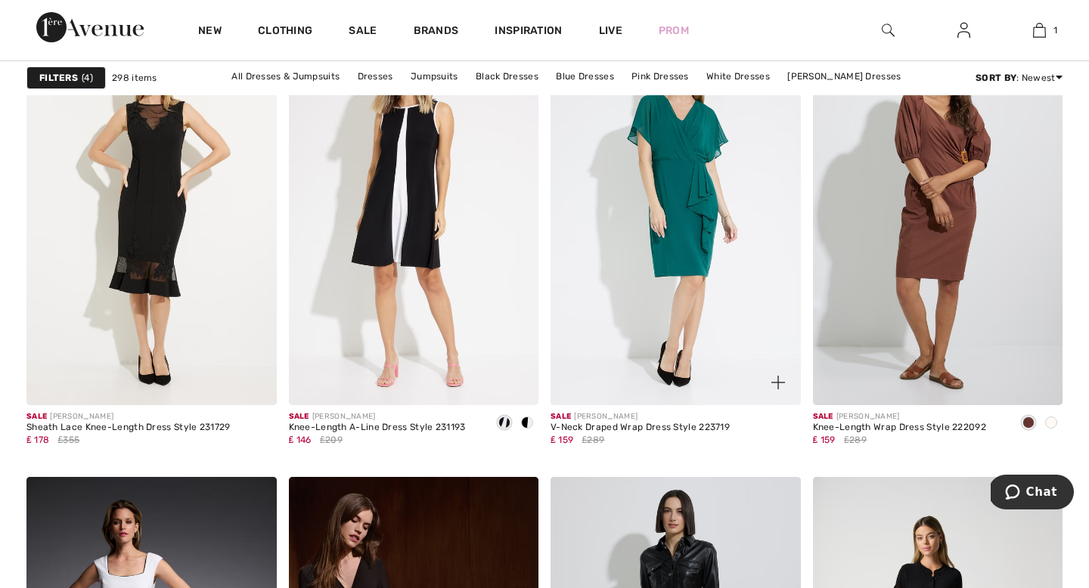
scroll to position [5823, 0]
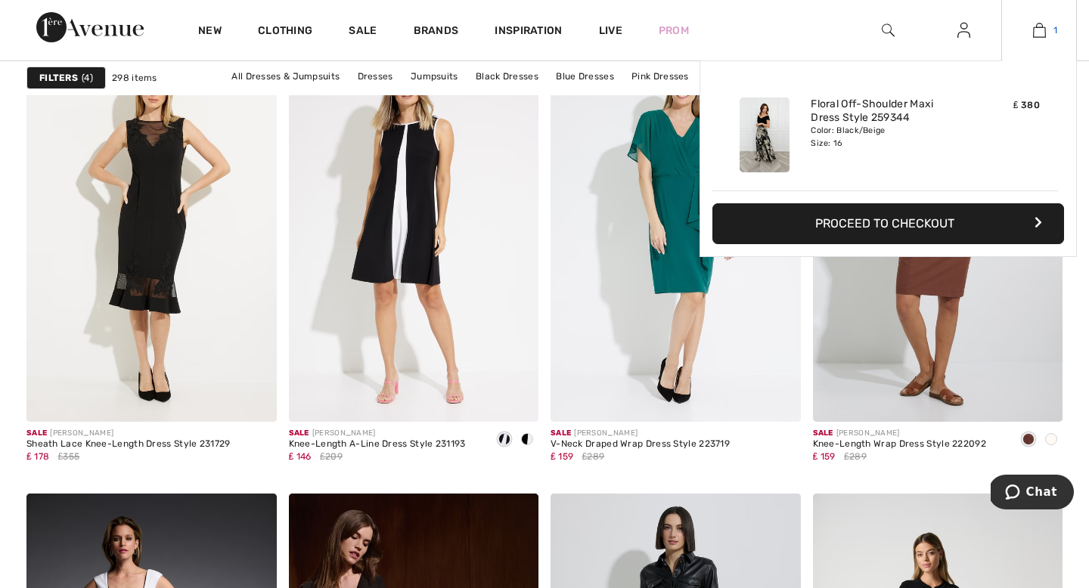
click at [1039, 33] on img at bounding box center [1039, 30] width 13 height 18
